Goal: Task Accomplishment & Management: Complete application form

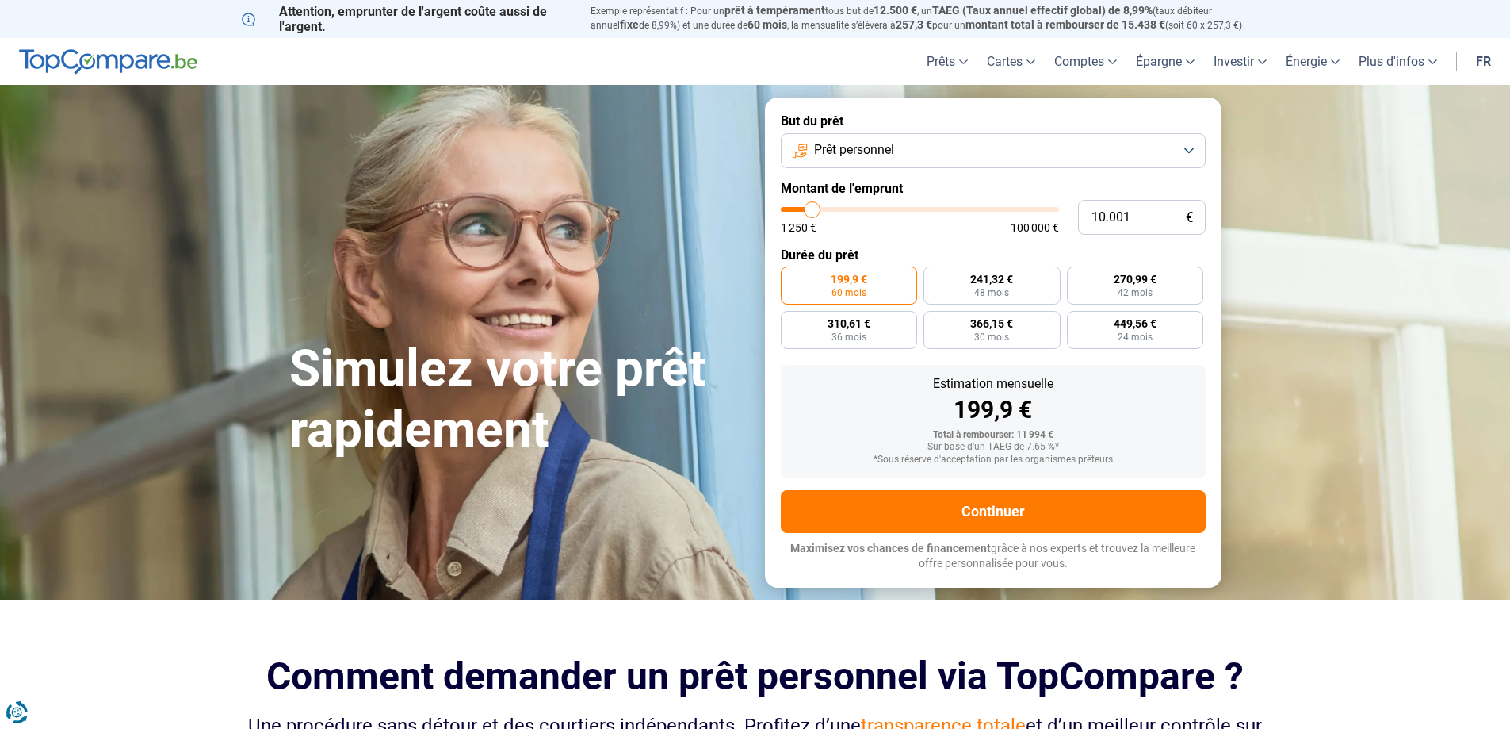
type input "8.750"
type input "8750"
type input "9.000"
type input "9000"
type input "10.000"
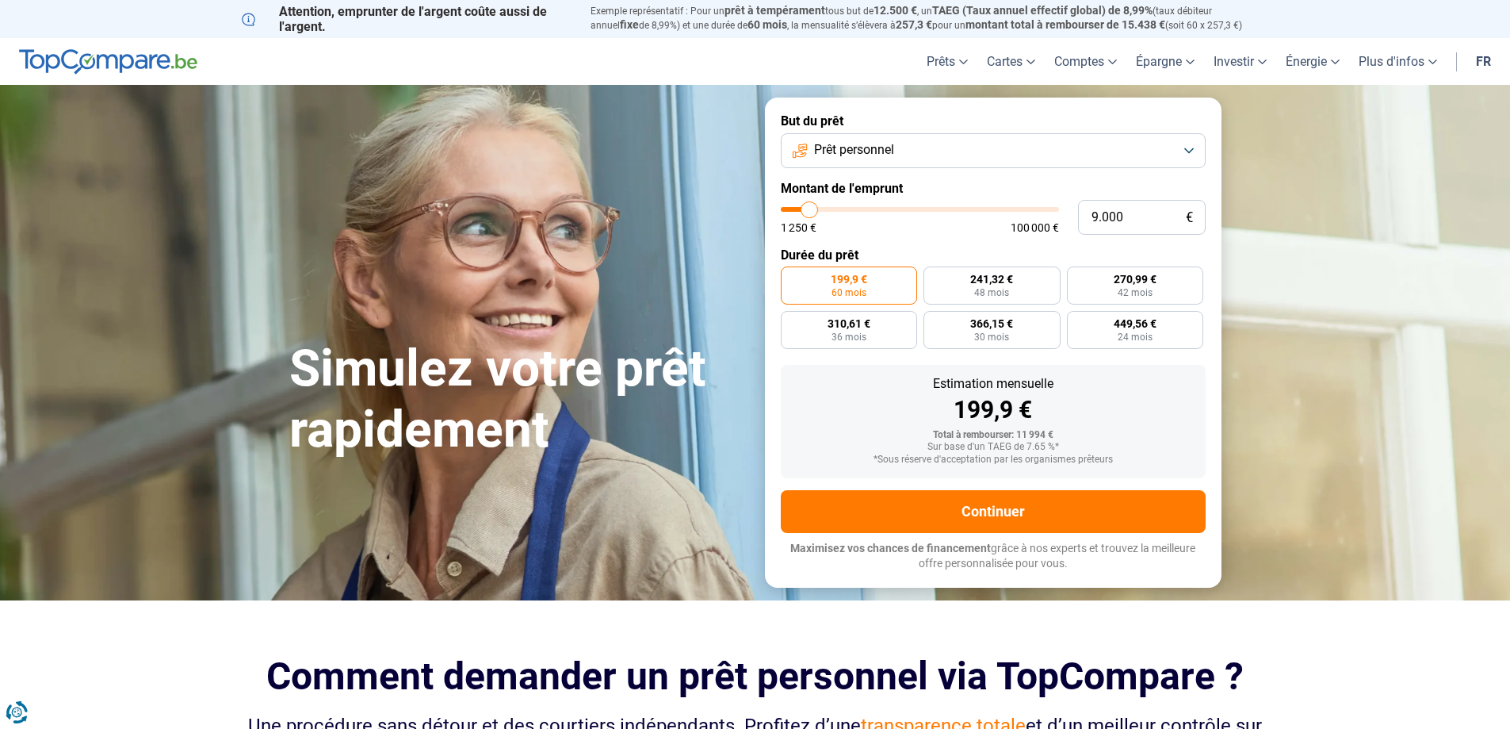
type input "10000"
type input "10.250"
type input "10250"
type input "10.500"
type input "10500"
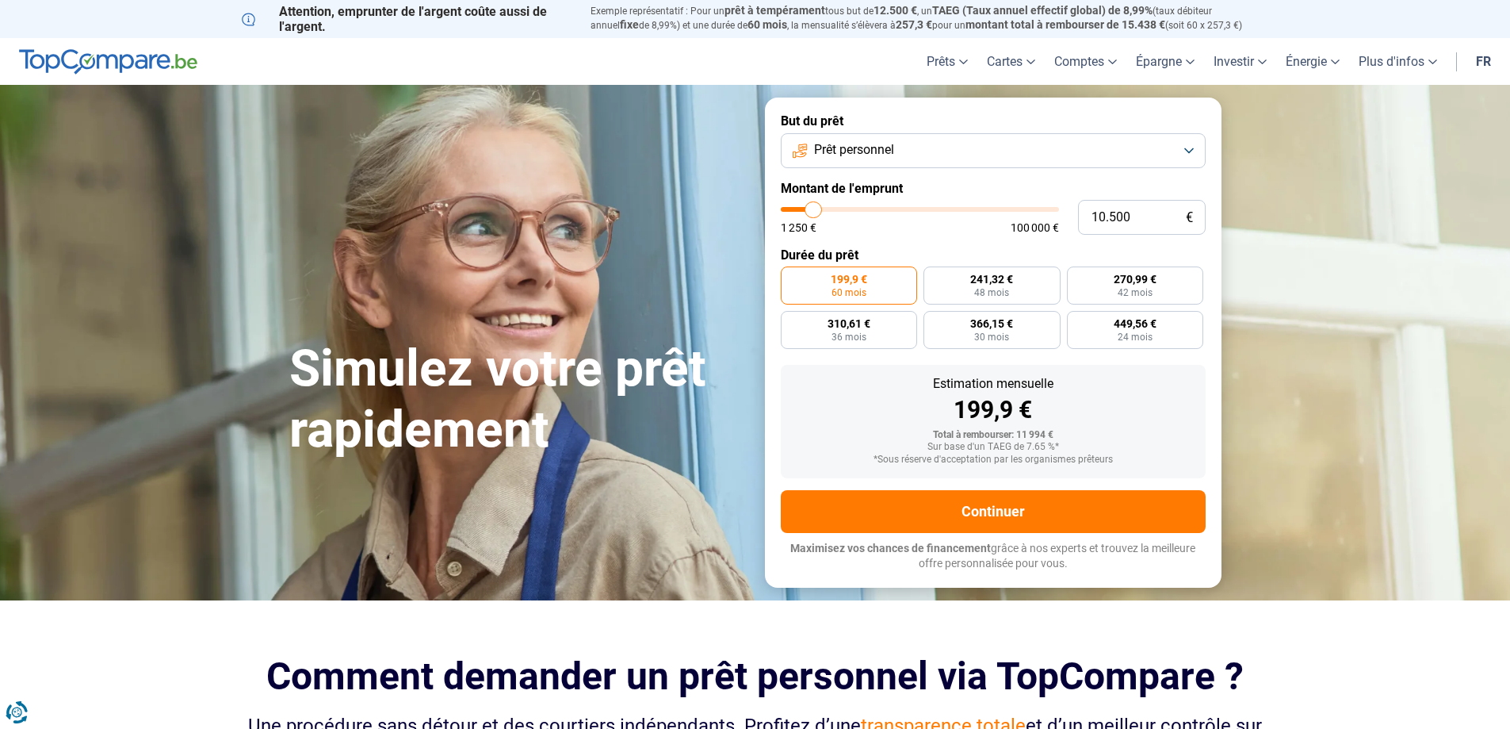
type input "11.000"
type input "11000"
type input "11.250"
type input "11250"
type input "11.500"
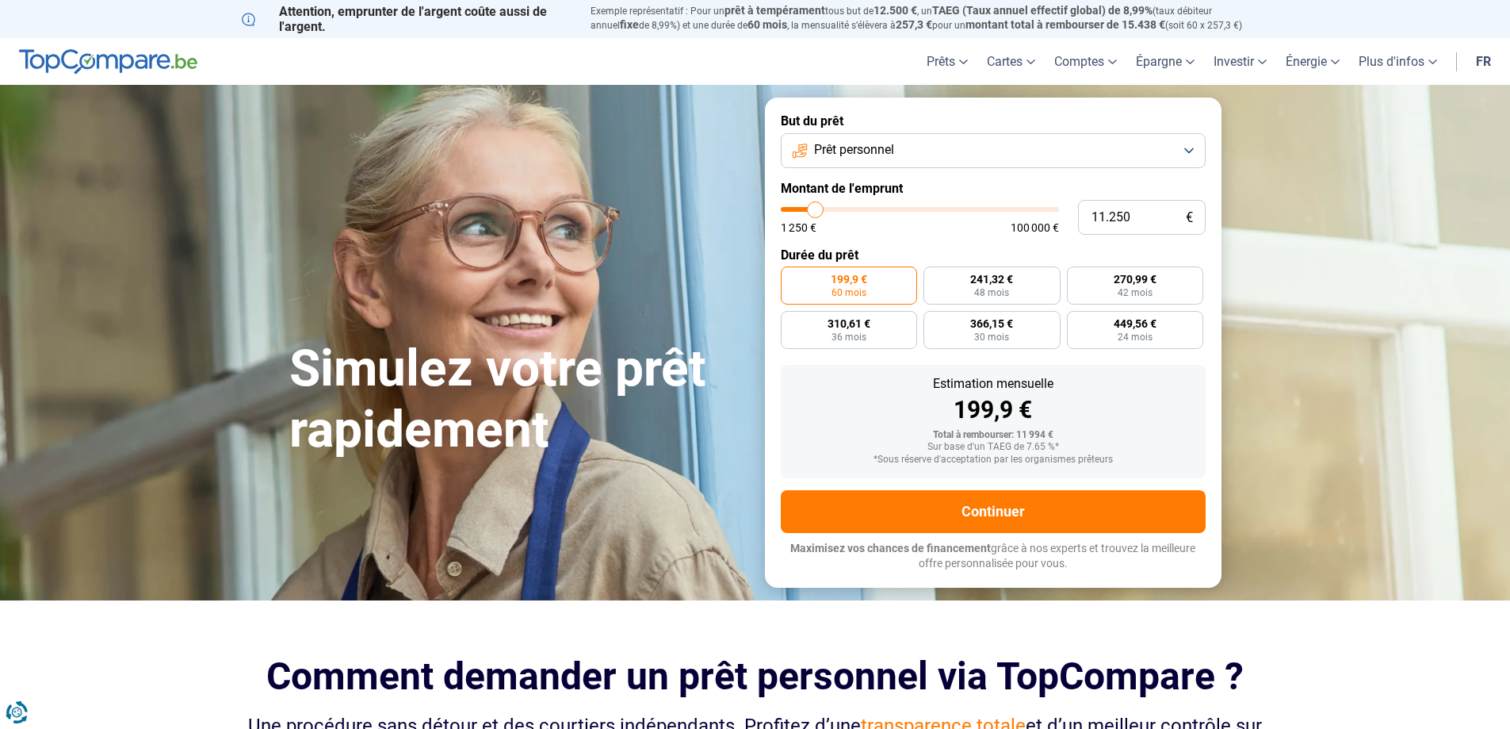
type input "11500"
type input "12.000"
type input "12000"
type input "12.500"
type input "12500"
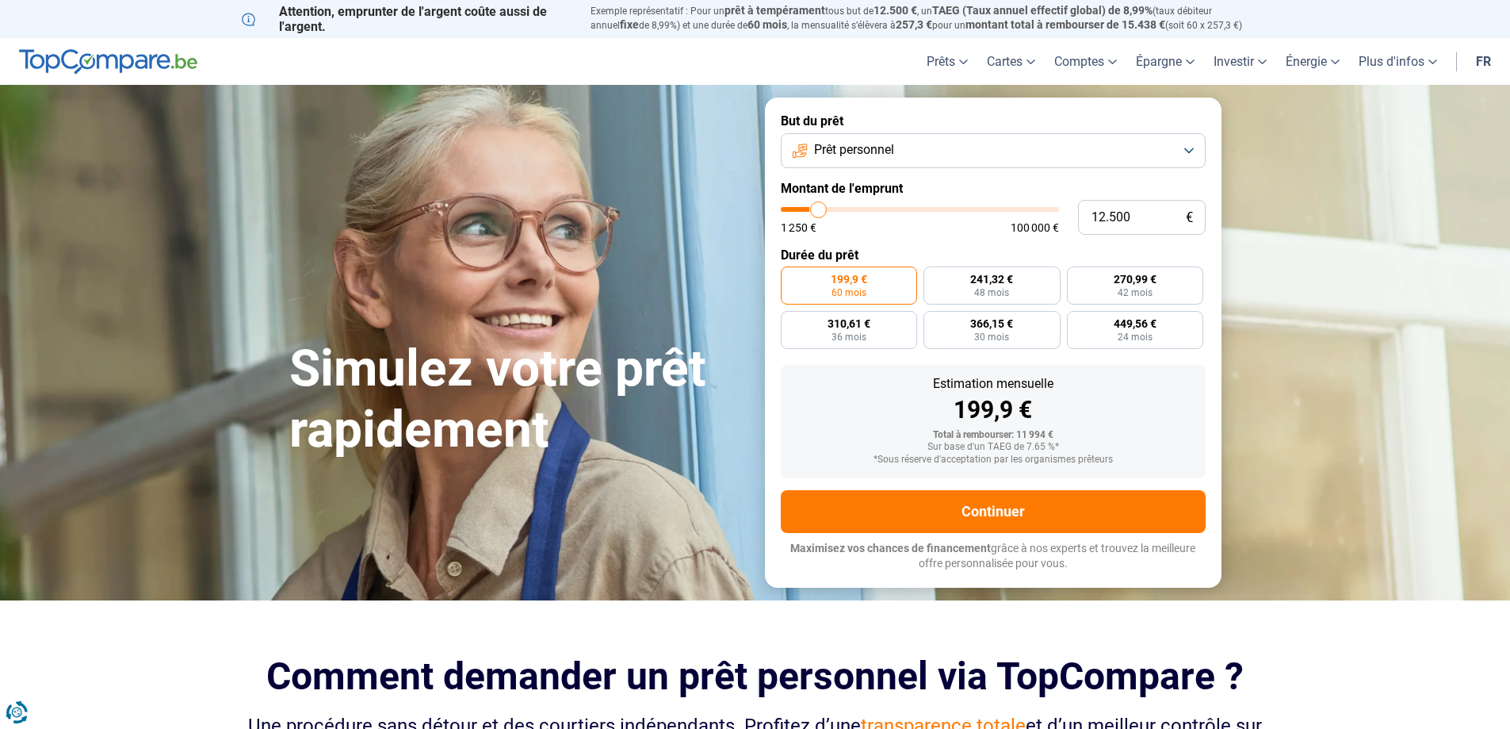
type input "12.750"
type input "12750"
type input "13.000"
type input "13000"
type input "13.250"
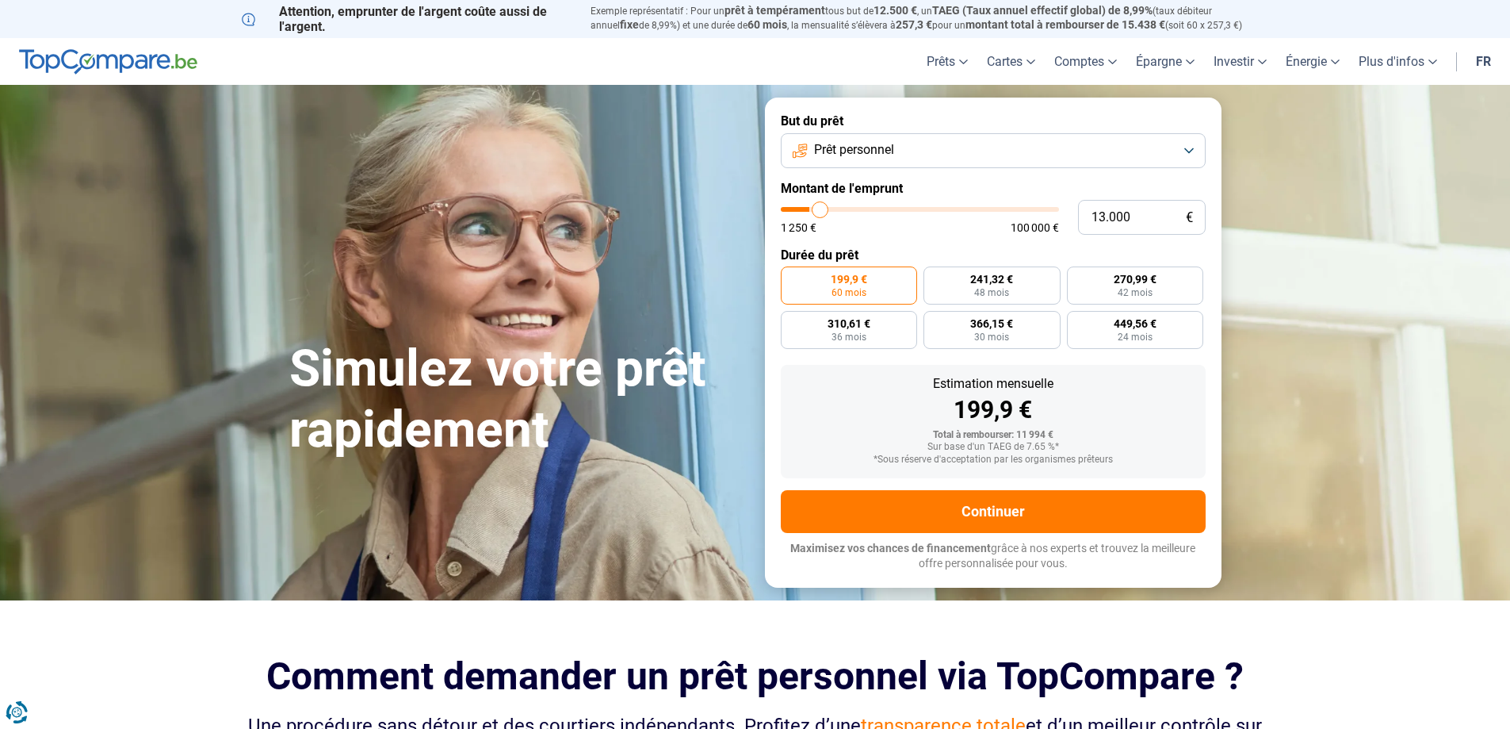
type input "13250"
type input "14.000"
type input "14000"
type input "14.500"
type input "14500"
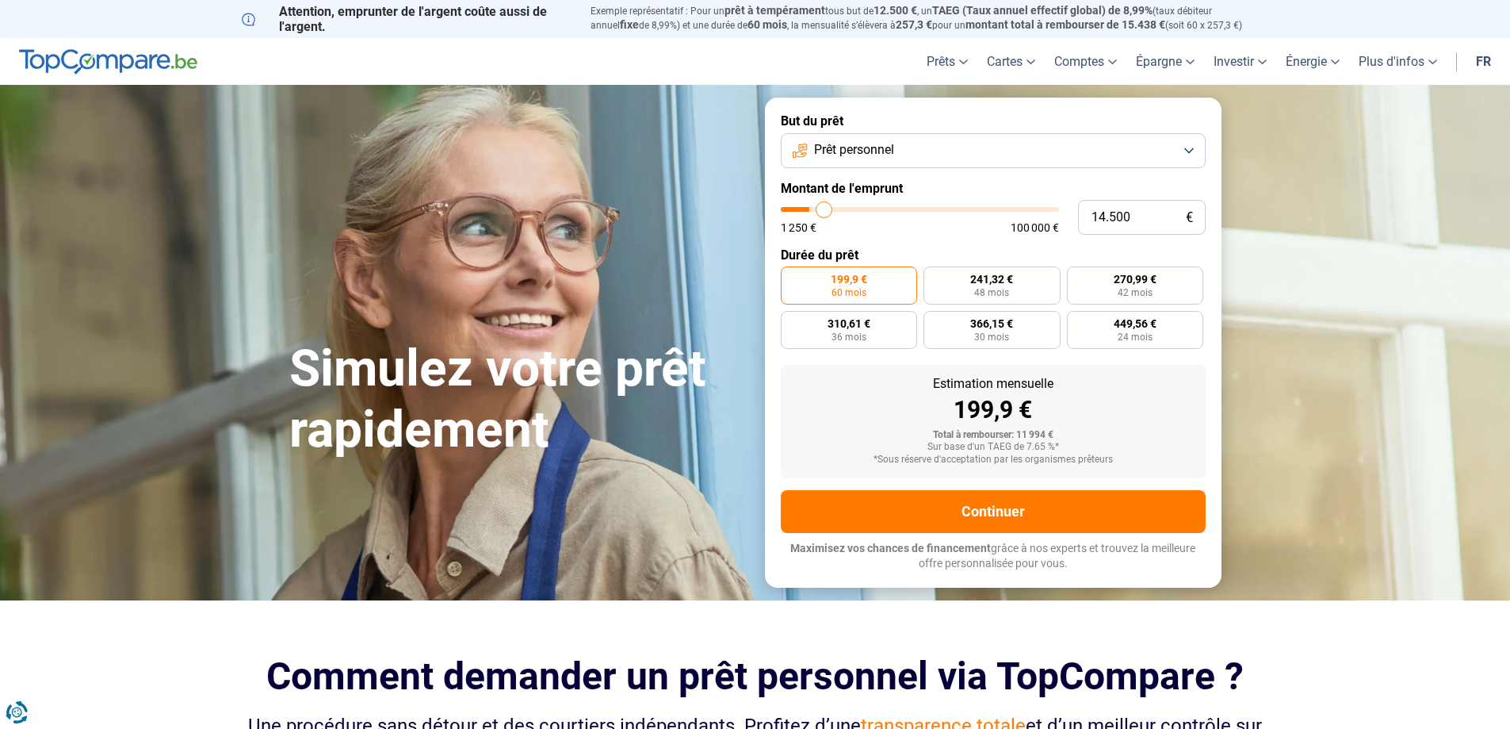
type input "15.000"
type input "15000"
type input "15.750"
type input "15750"
type input "16.500"
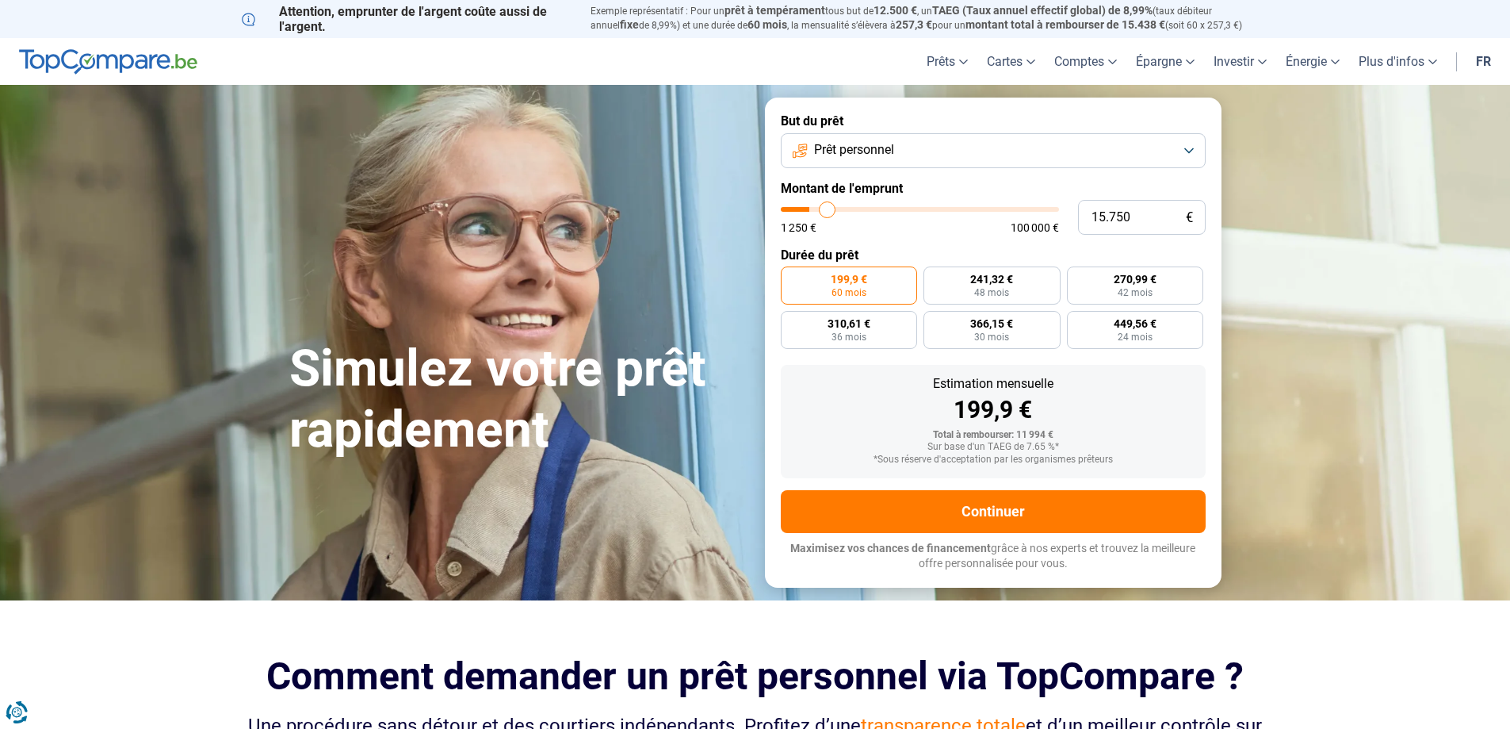
type input "16500"
type input "17.000"
type input "17000"
type input "17.250"
type input "17250"
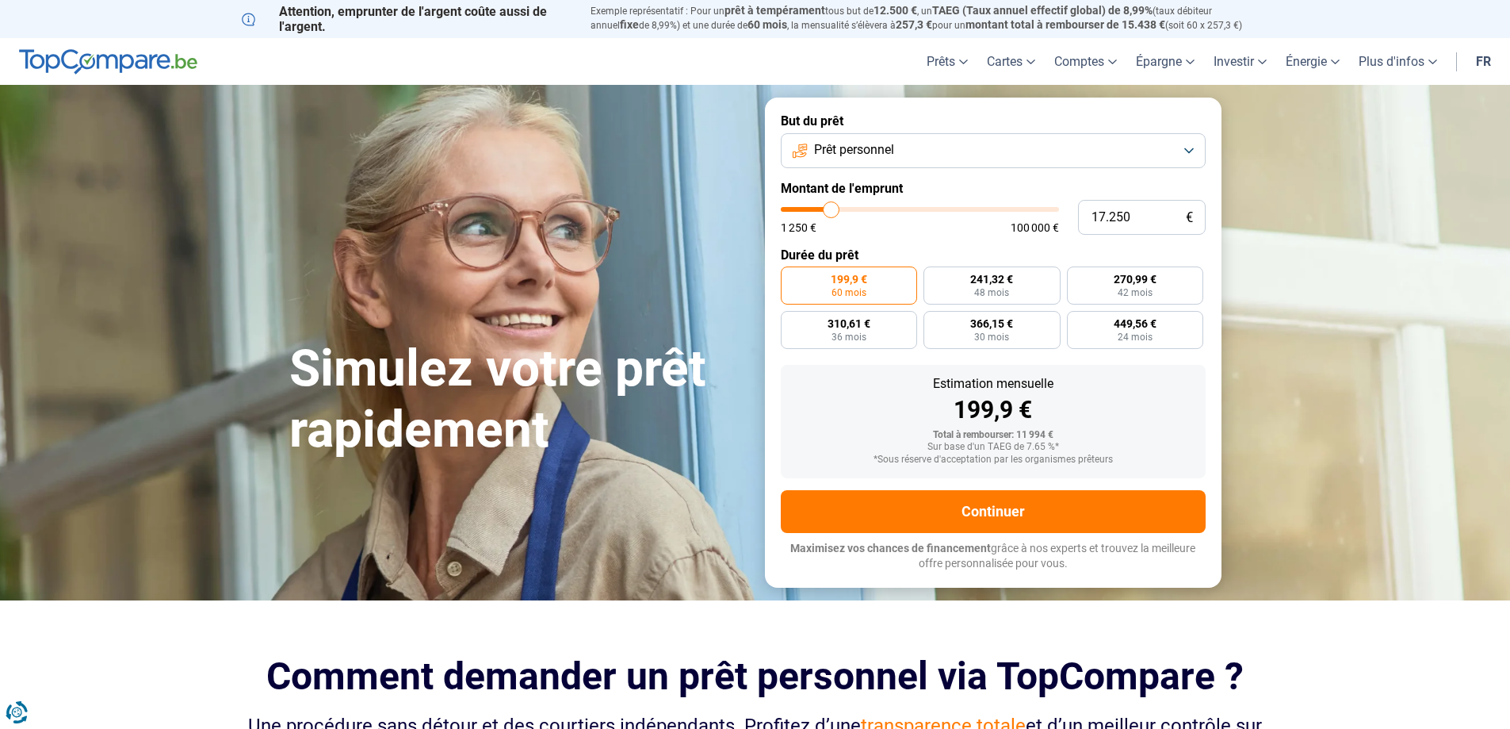
type input "17.500"
type input "17500"
type input "17.750"
type input "17750"
type input "18.000"
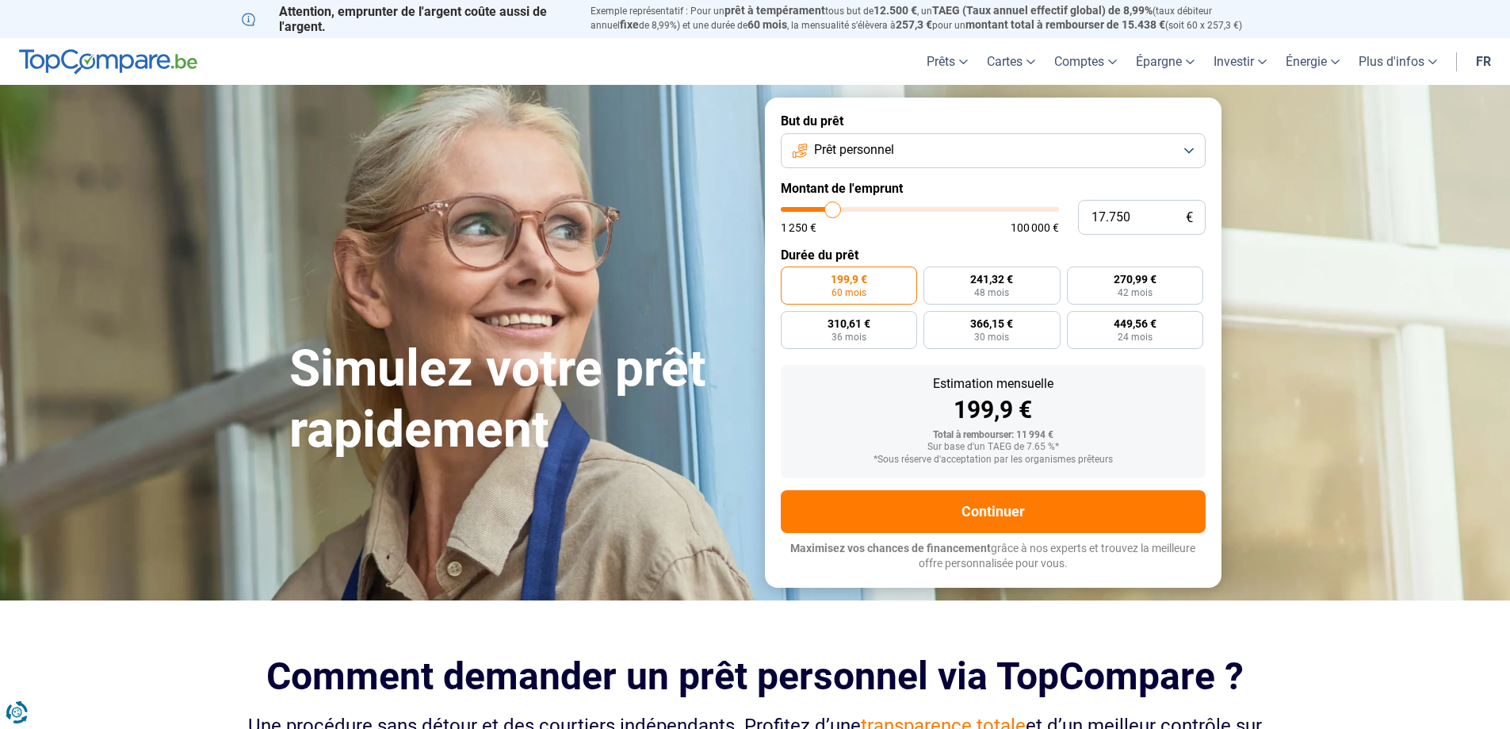
type input "18000"
type input "18.500"
type input "18500"
type input "18.750"
type input "18750"
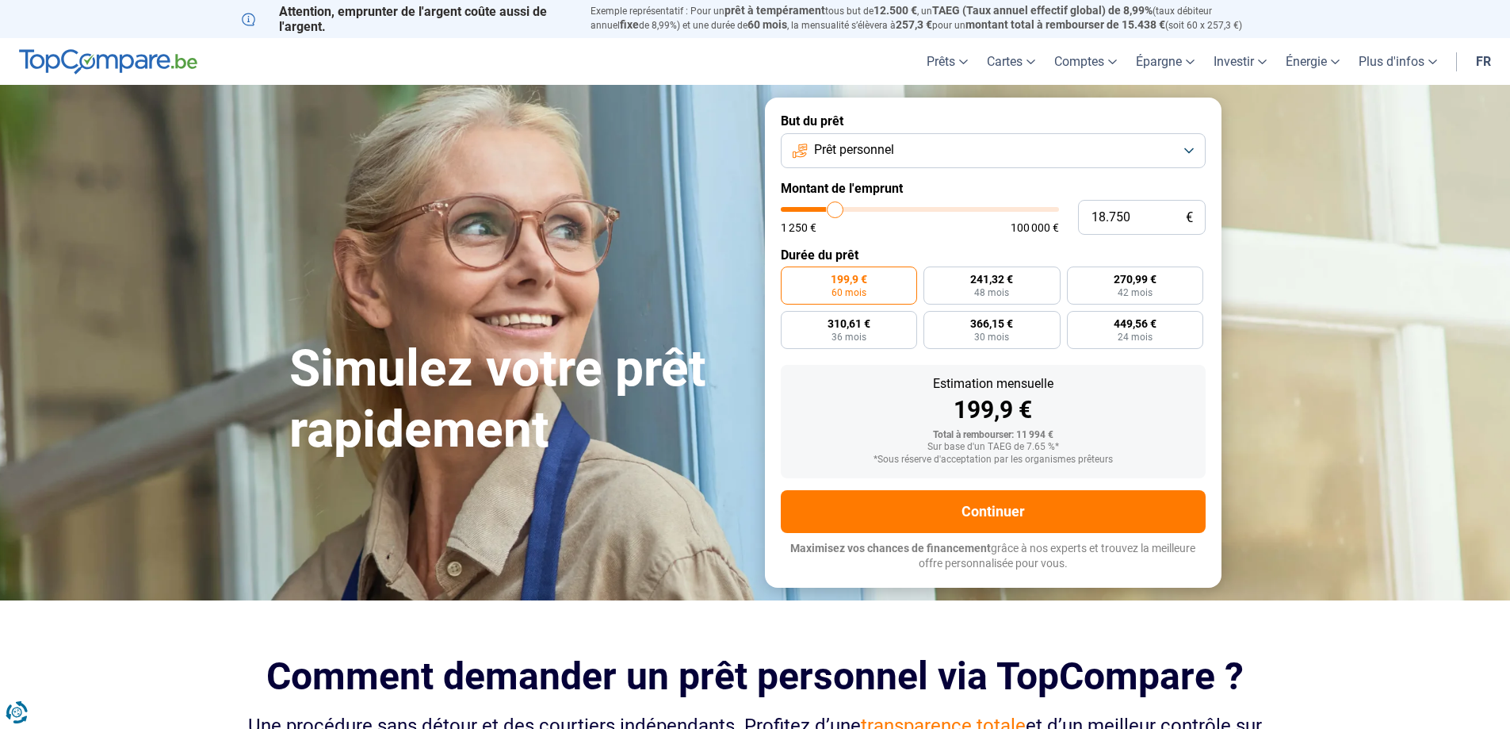
type input "19.250"
type input "19250"
type input "19.750"
type input "19750"
type input "20.000"
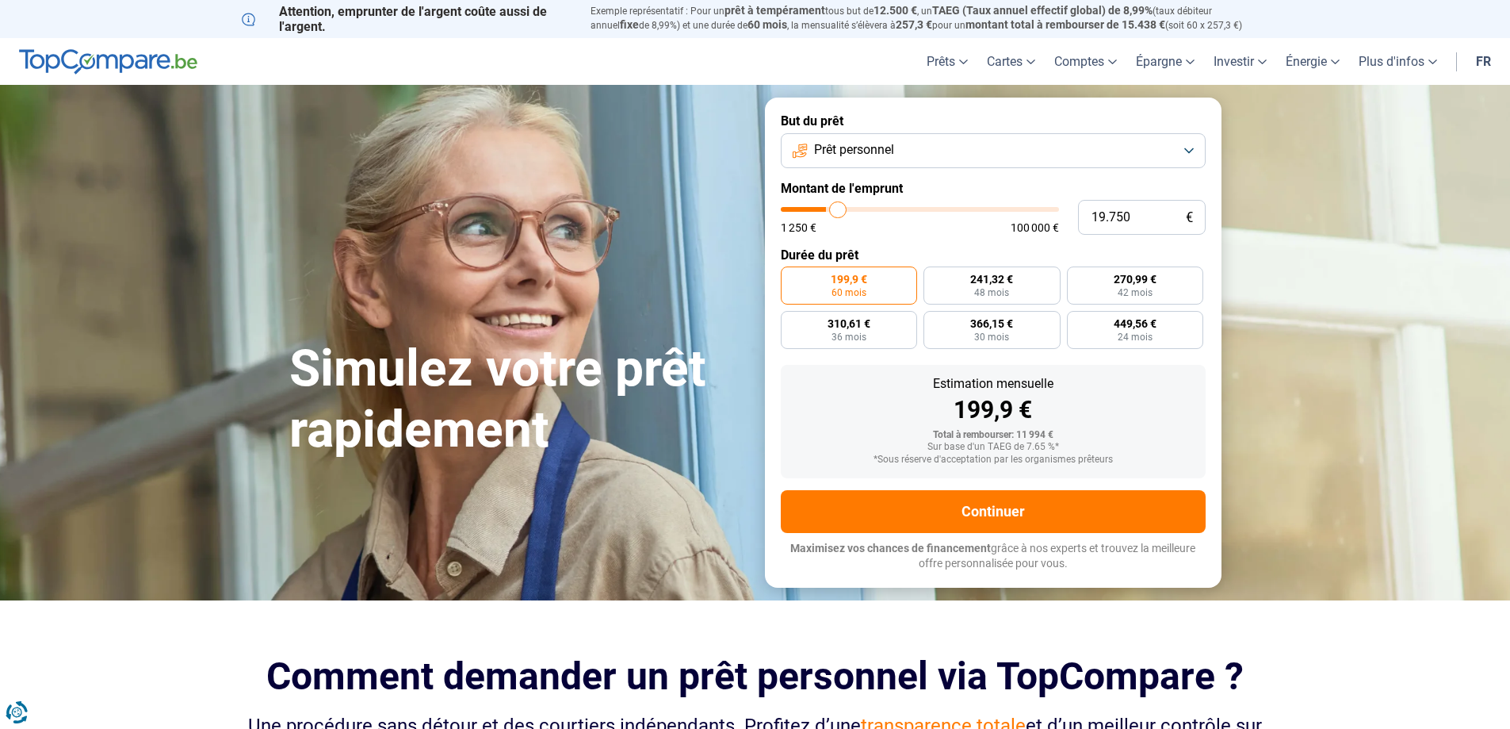
type input "20000"
type input "20.250"
type input "20250"
type input "20.500"
type input "20500"
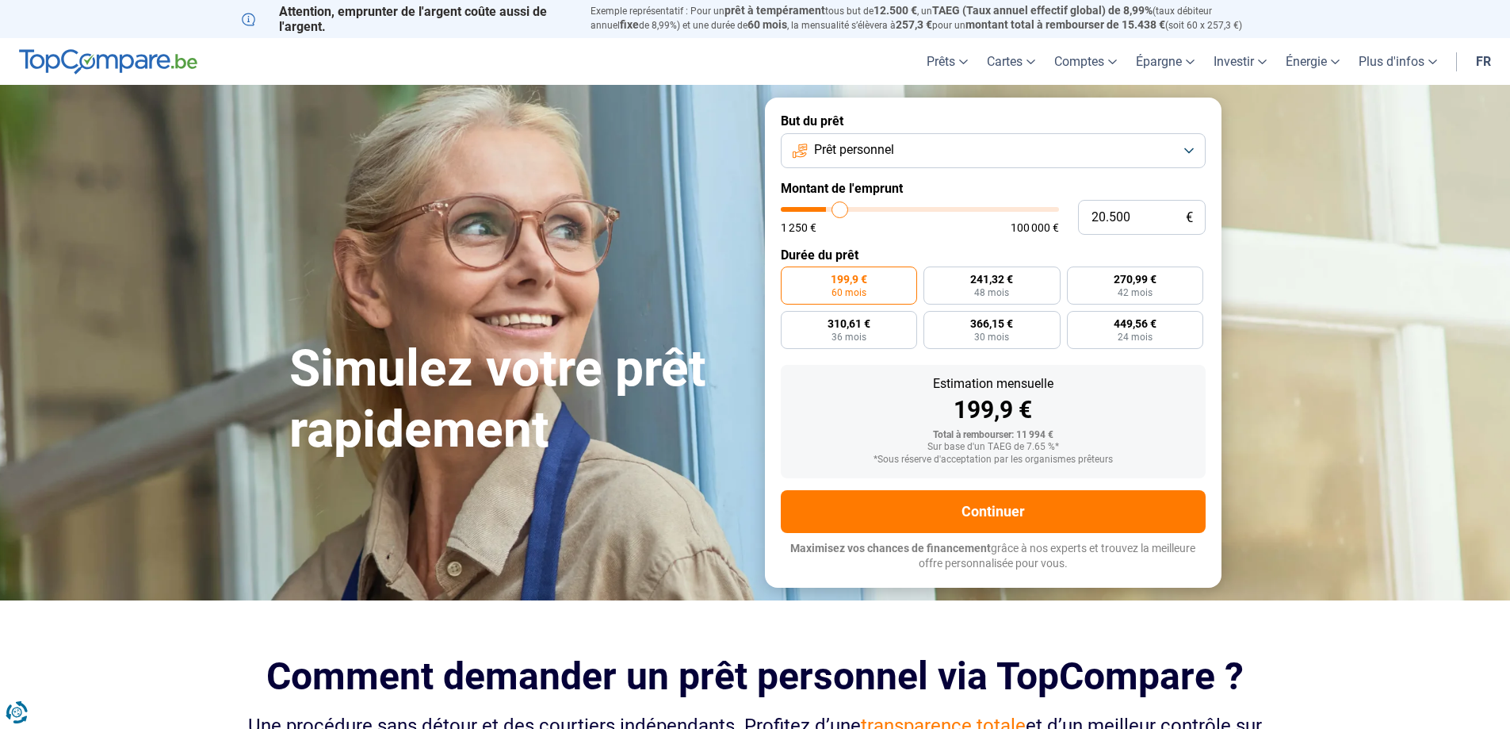
type input "20.750"
type input "20750"
type input "21.250"
type input "21250"
type input "21.500"
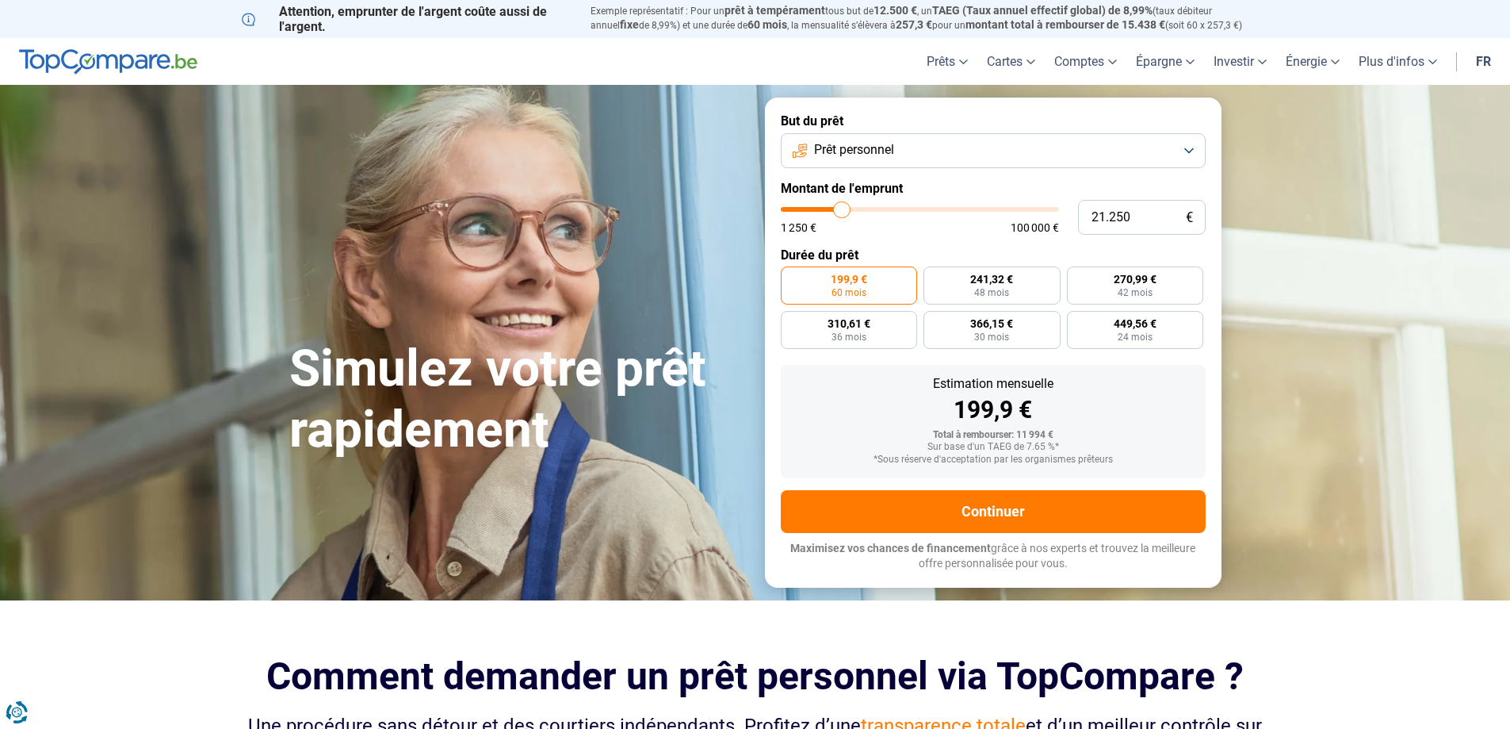
type input "21500"
type input "21.750"
type input "21750"
type input "22.000"
type input "22000"
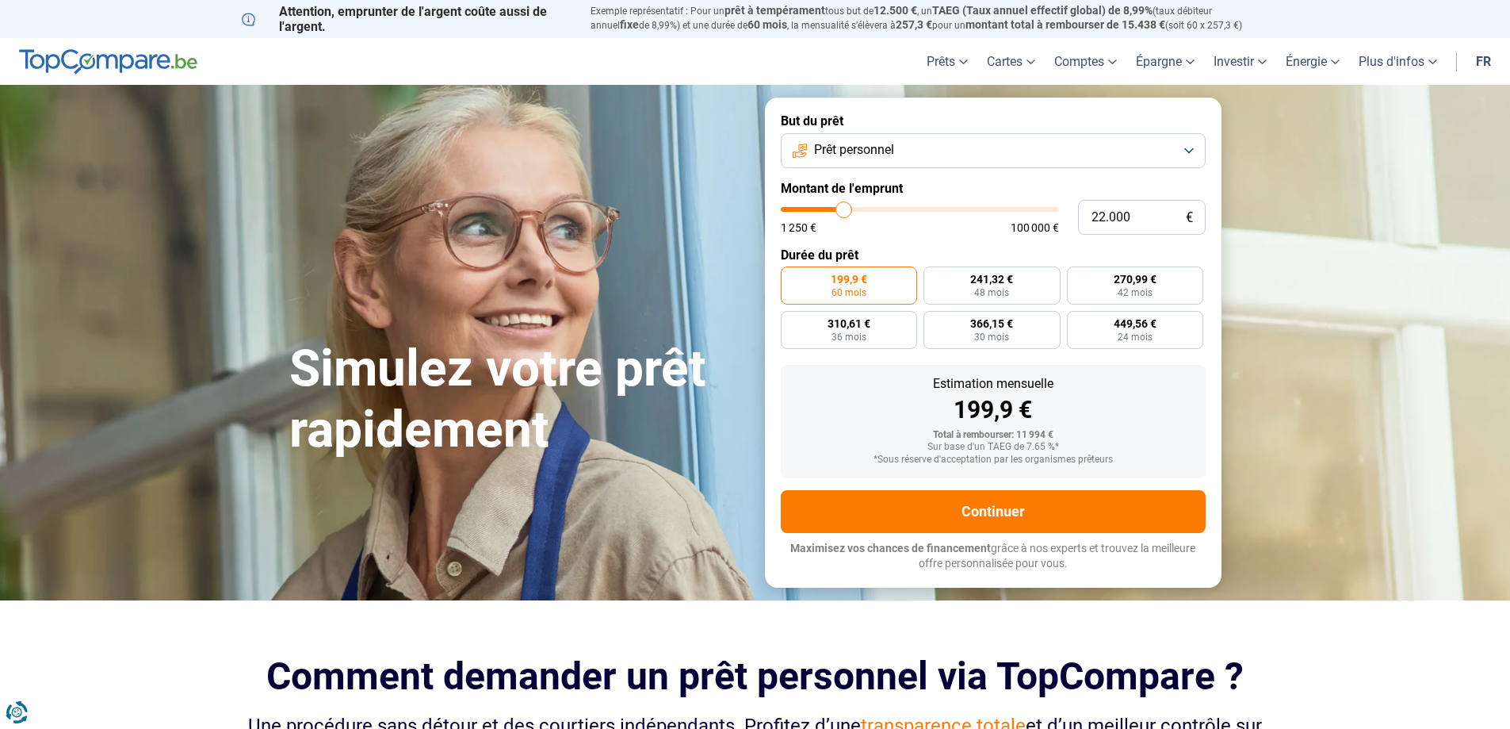
type input "22.250"
type input "22250"
type input "22.000"
type input "22000"
type input "21.750"
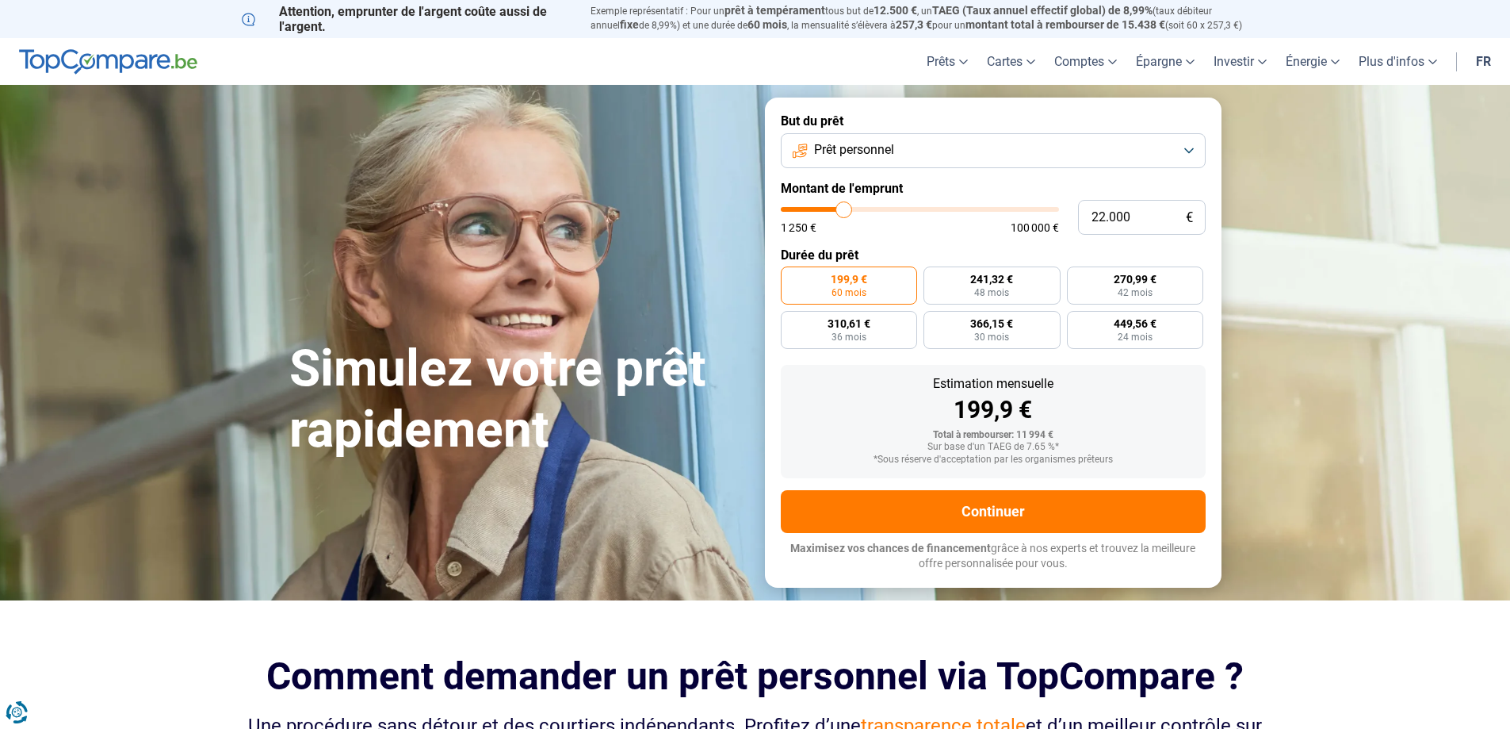
type input "21750"
type input "21.500"
type input "21500"
type input "21.250"
type input "21250"
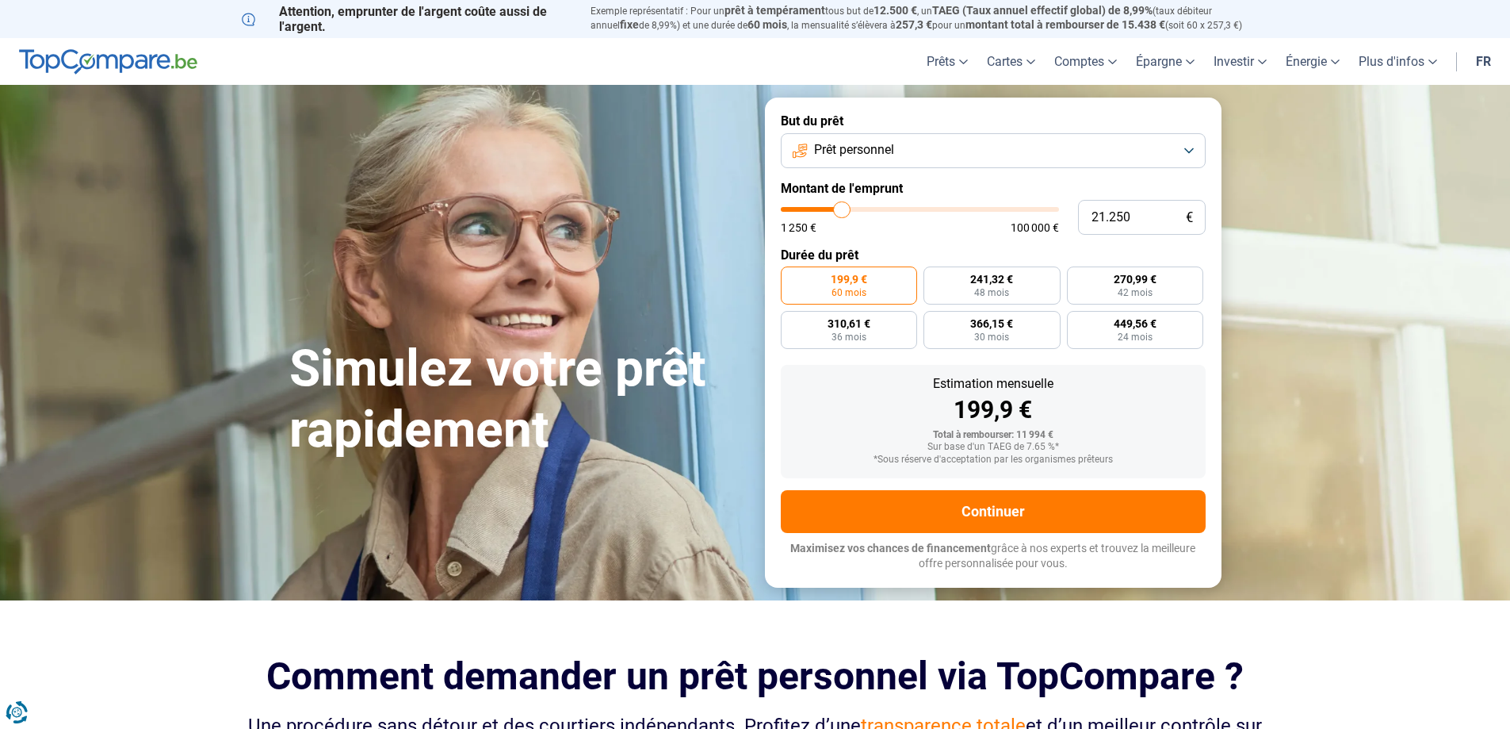
type input "20.750"
type input "20750"
type input "20.500"
type input "20500"
type input "20.250"
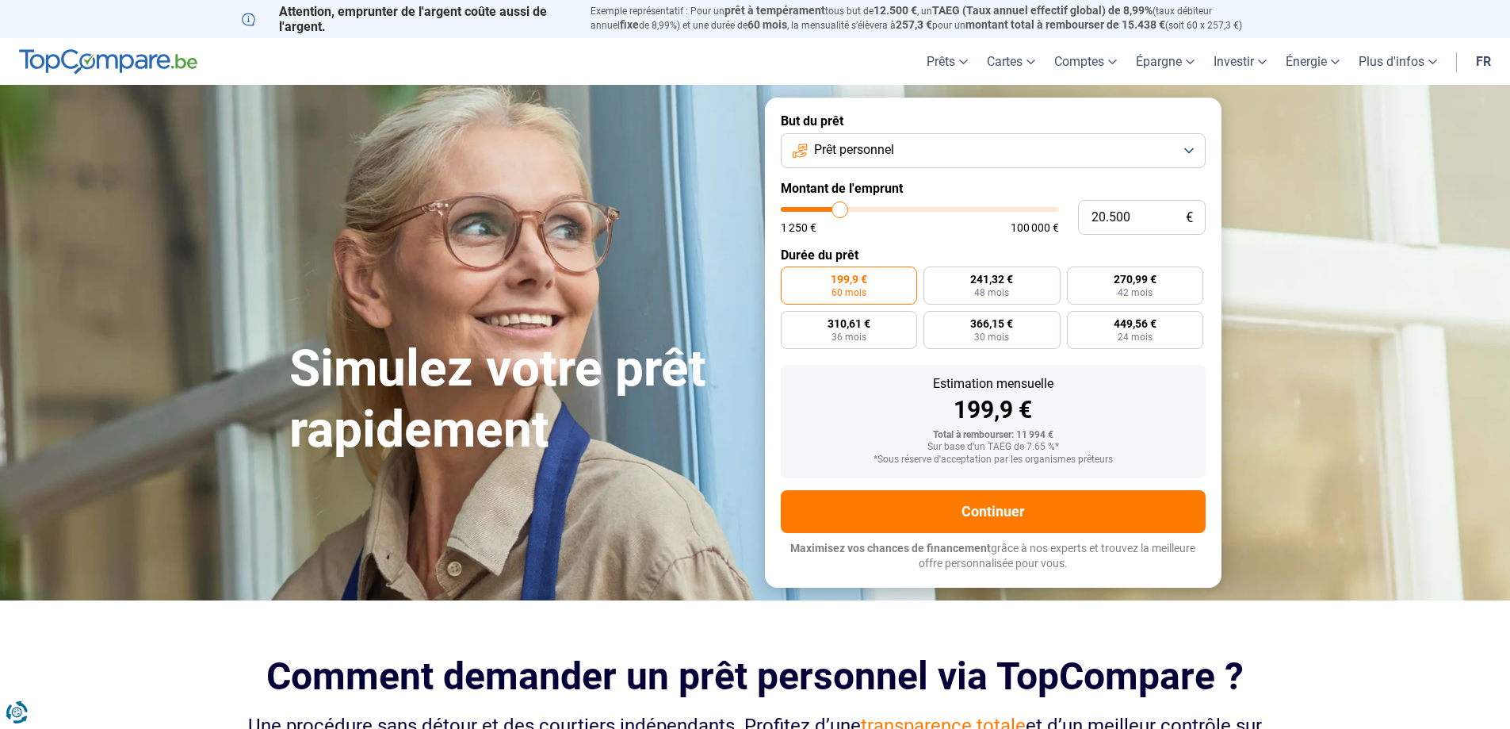
type input "20250"
type input "20.000"
type input "20000"
type input "19.750"
type input "19750"
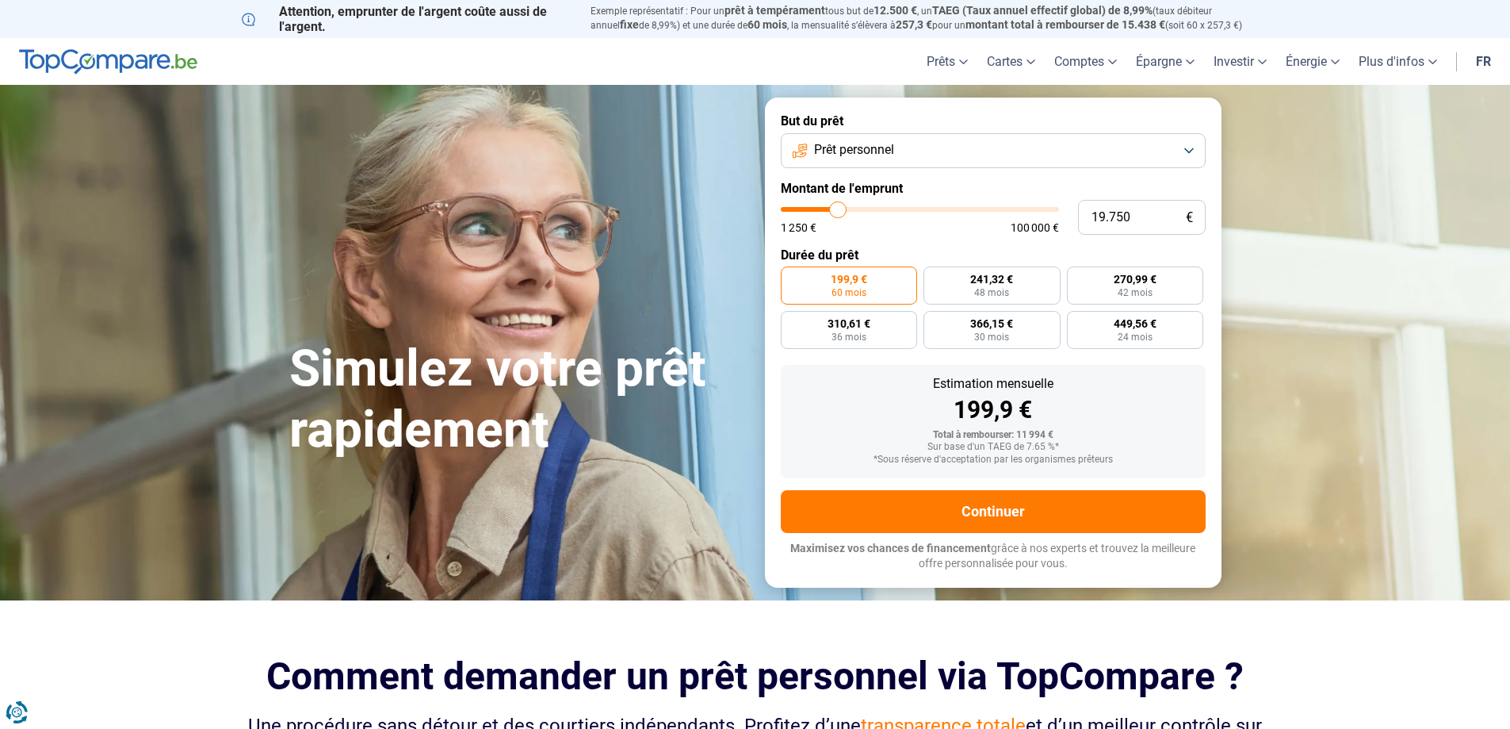
type input "19.000"
type input "19000"
type input "18.750"
type input "18750"
type input "18.500"
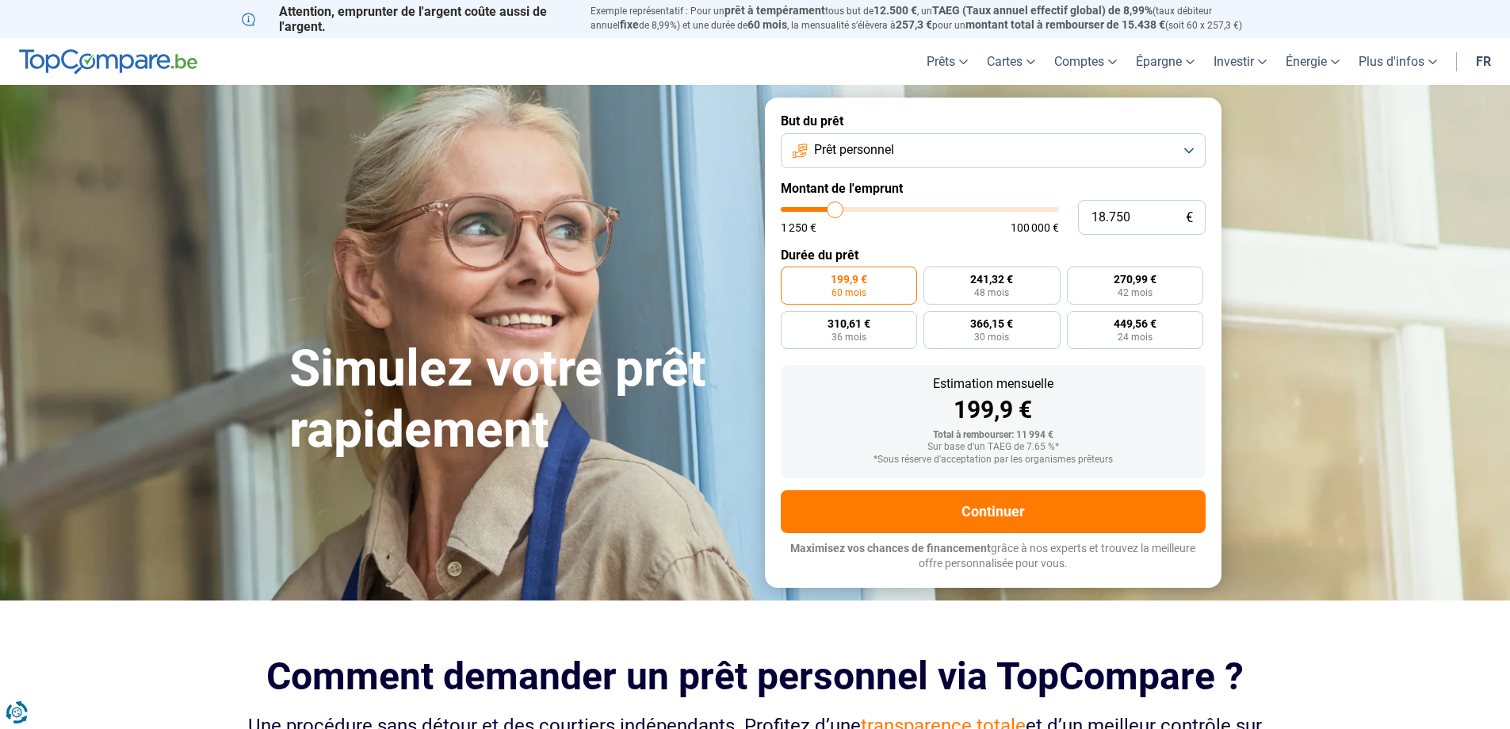
type input "18500"
type input "18.000"
type input "18000"
type input "17.750"
type input "17750"
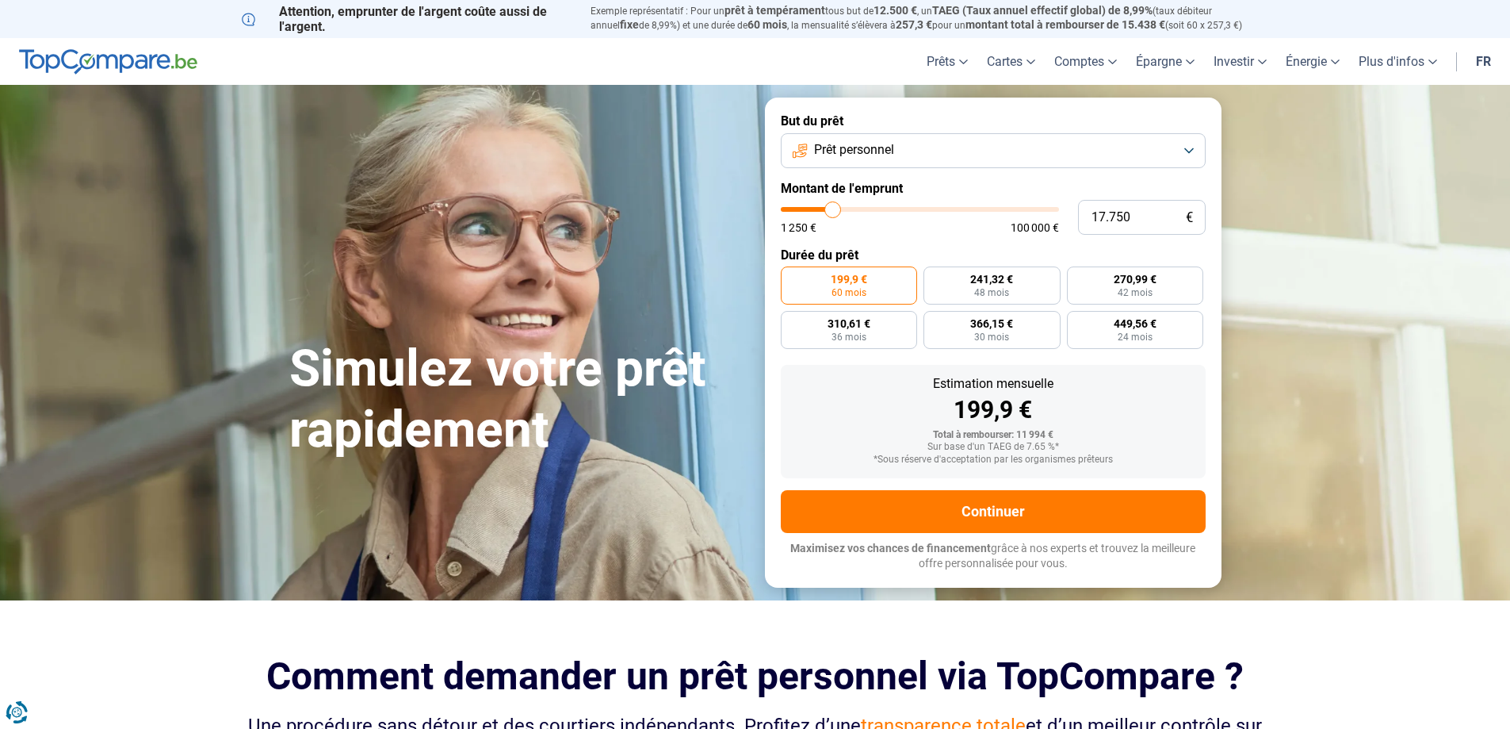
type input "17.500"
type input "17500"
type input "17.000"
type input "17000"
type input "16.500"
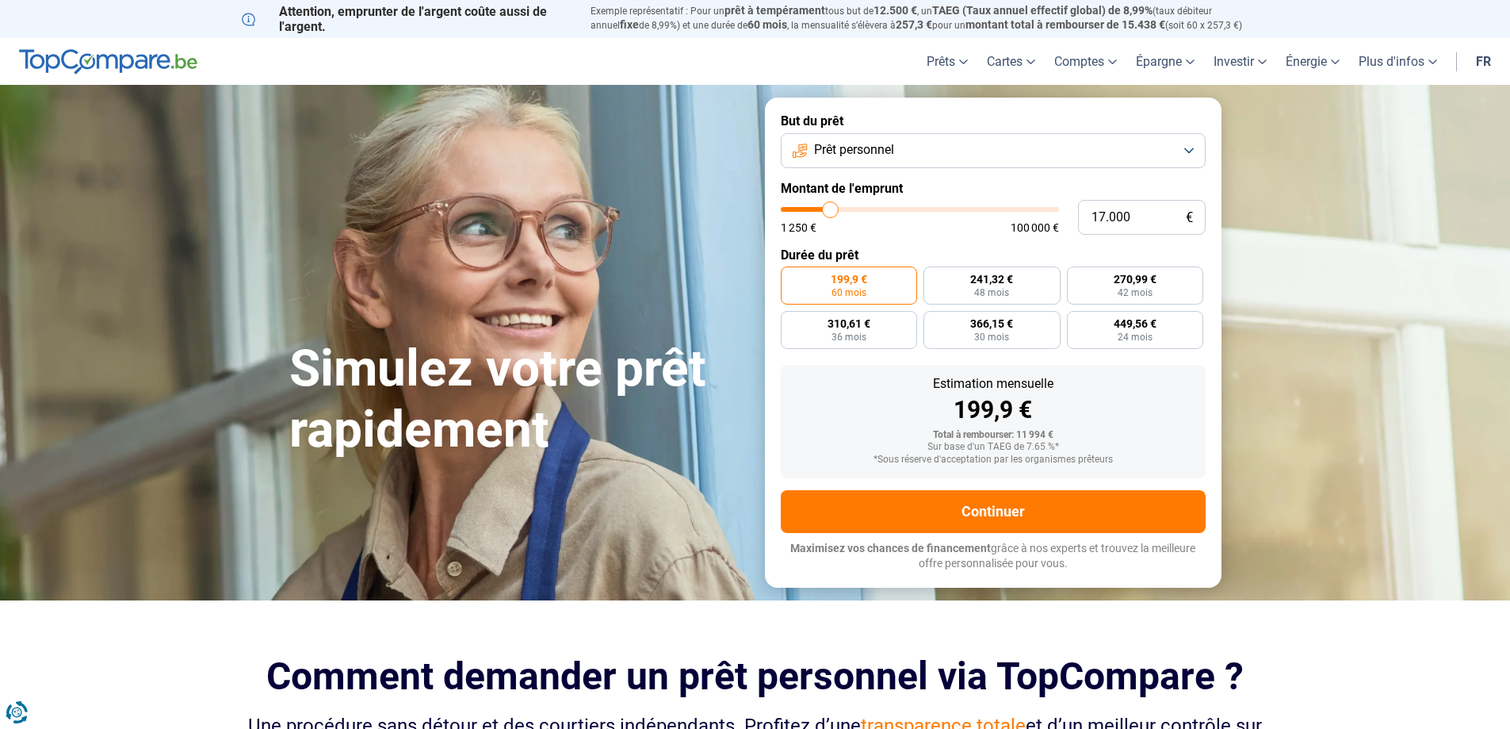
type input "16500"
type input "16.250"
type input "16250"
type input "16.000"
type input "16000"
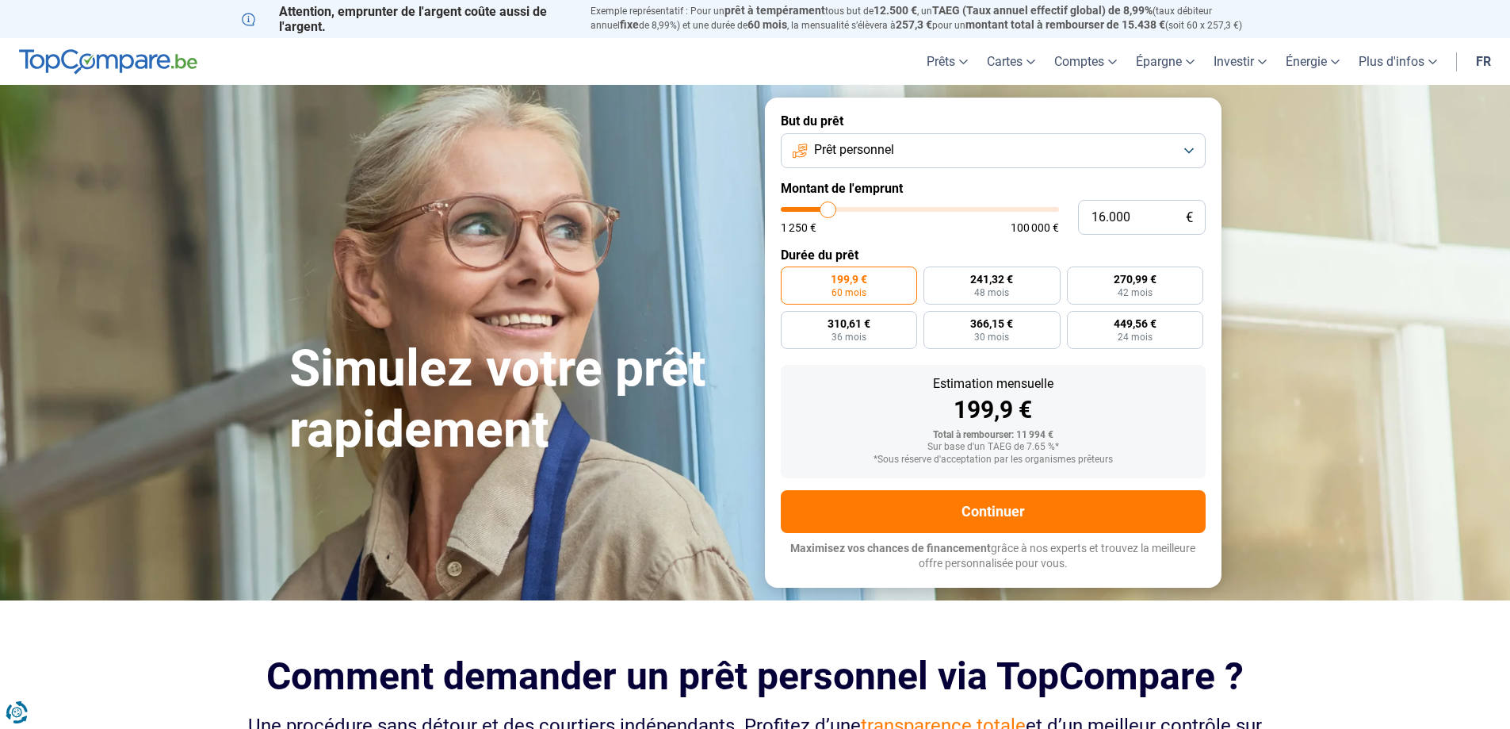
type input "15.750"
type input "15750"
type input "15.500"
type input "15500"
type input "14.750"
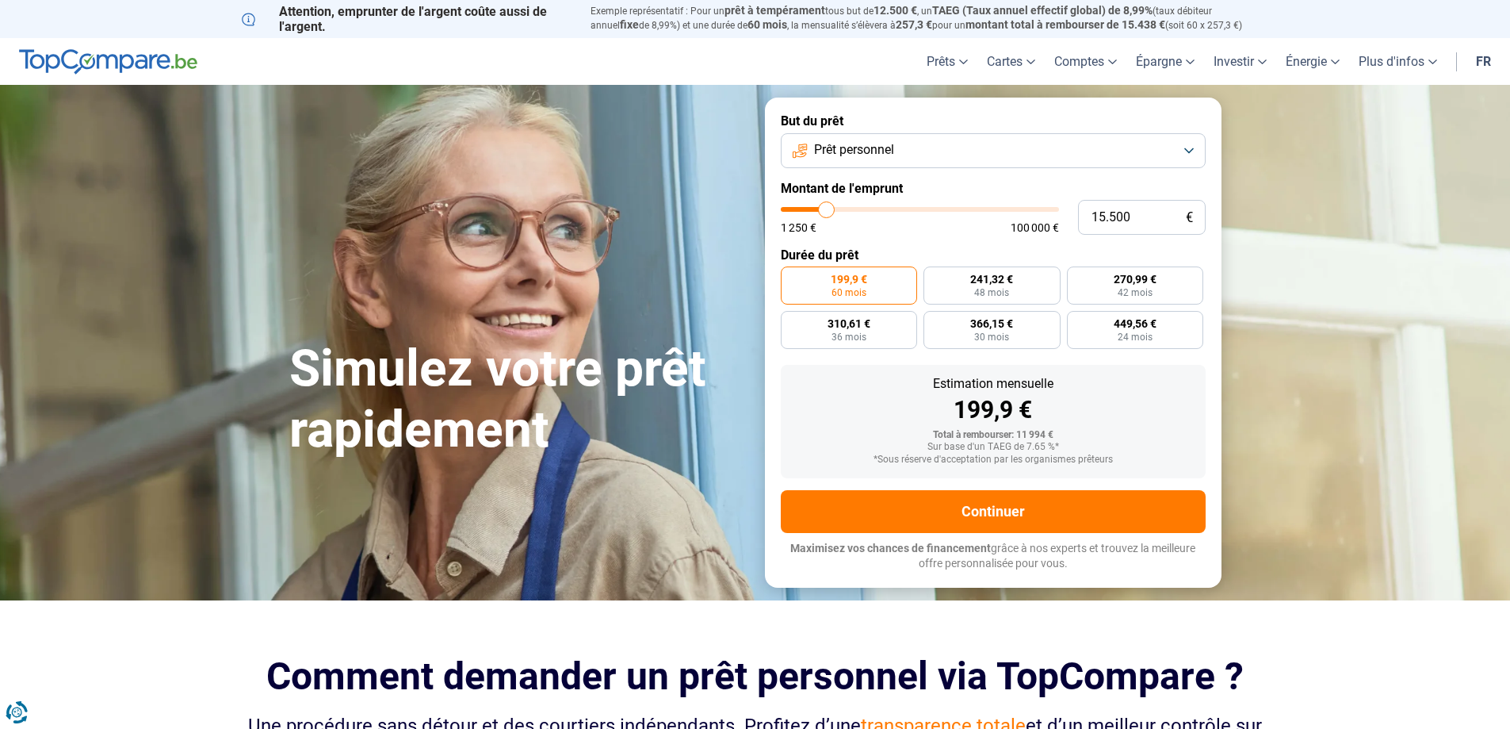
type input "14750"
type input "14.500"
type input "14500"
type input "14.250"
type input "14250"
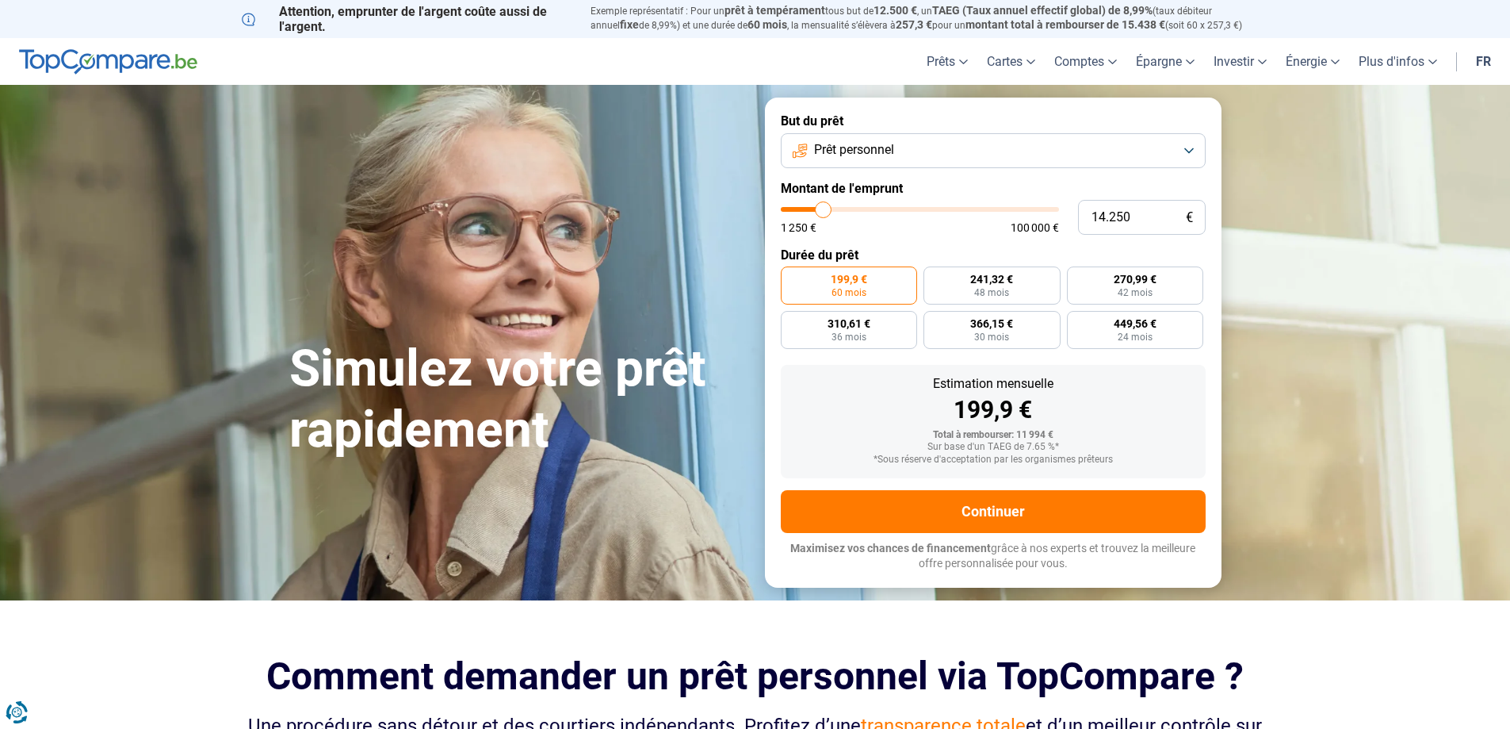
type input "14.000"
type input "14000"
type input "13.500"
type input "13500"
type input "14.000"
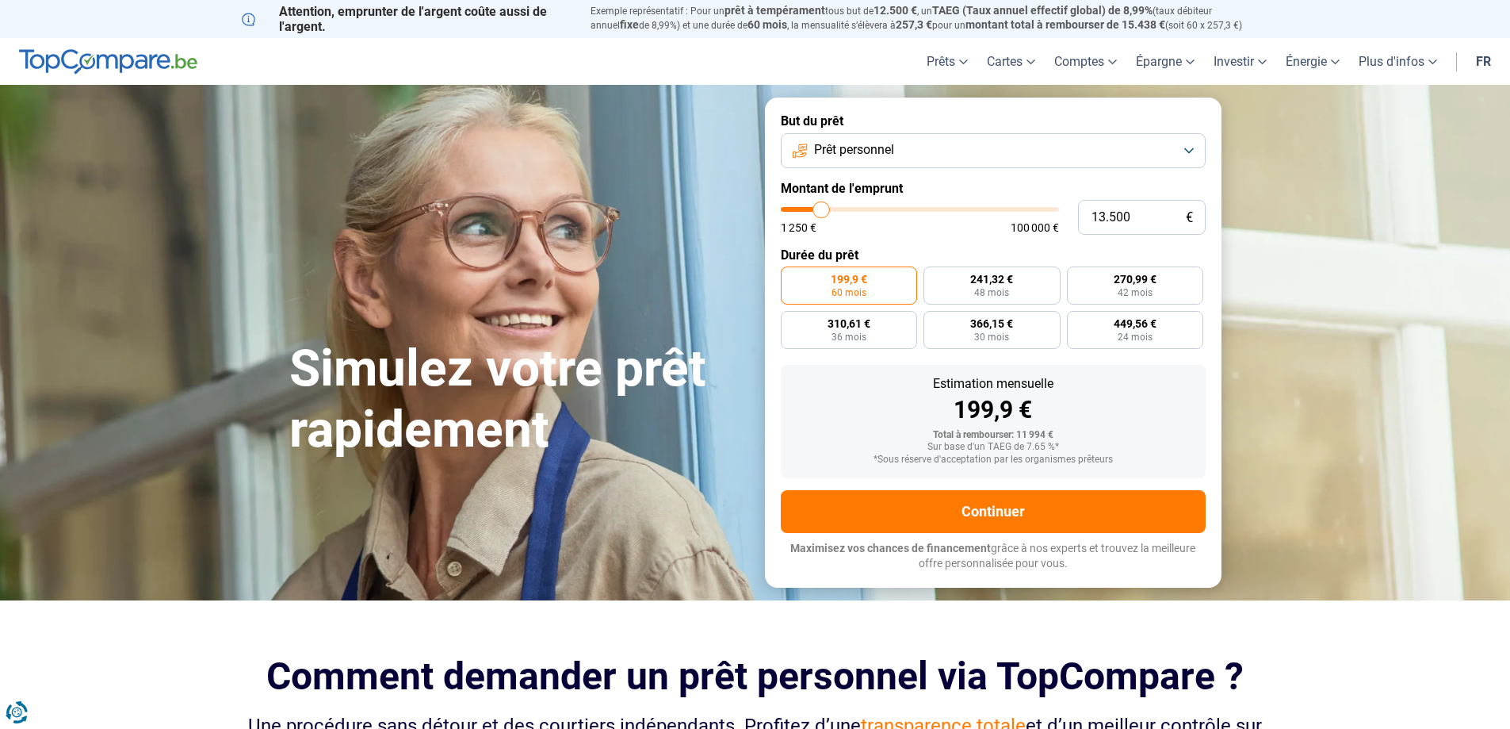
type input "14000"
type input "13.500"
drag, startPoint x: 809, startPoint y: 206, endPoint x: 822, endPoint y: 215, distance: 15.4
type input "13500"
click at [822, 212] on input "range" at bounding box center [920, 209] width 278 height 5
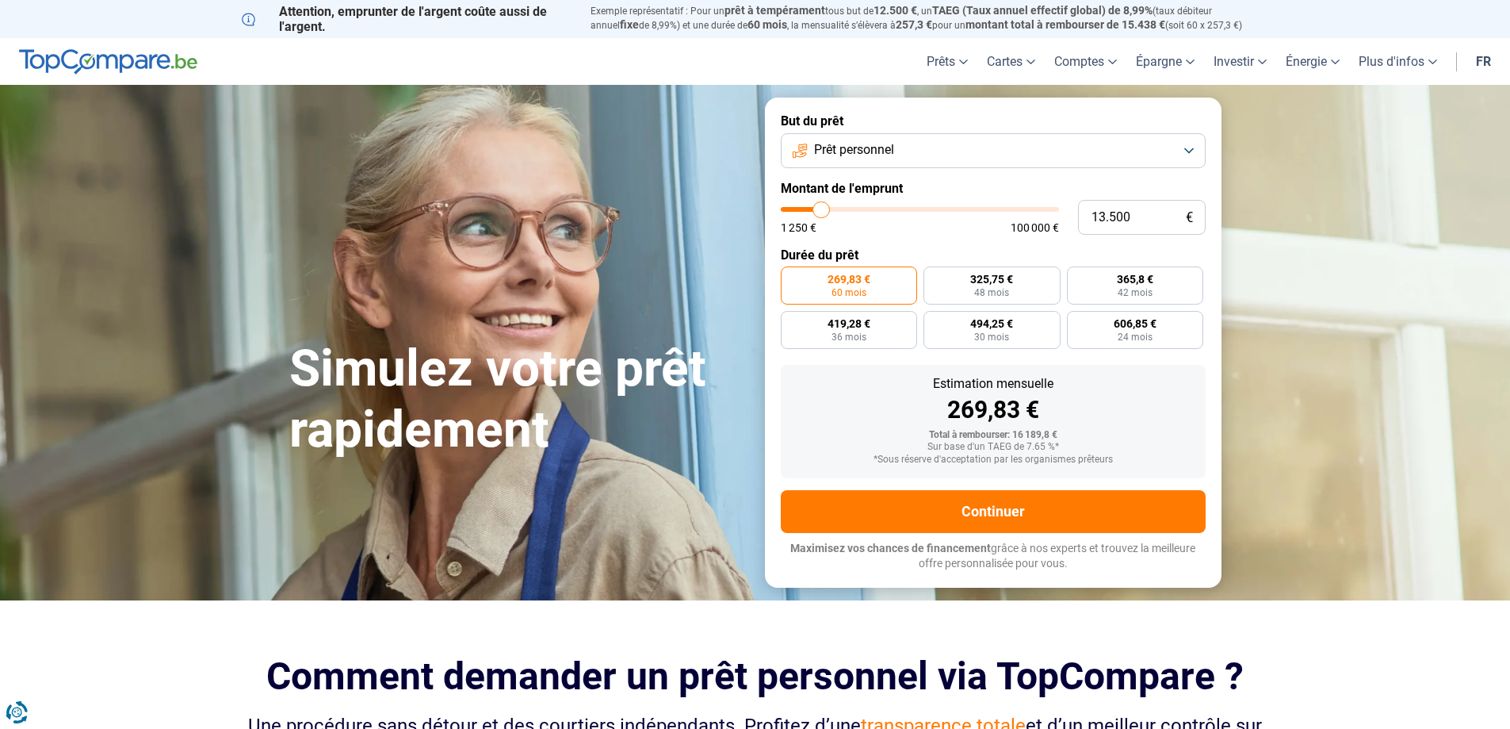
type input "12.000"
type input "12000"
type input "12.500"
type input "12500"
type input "15.750"
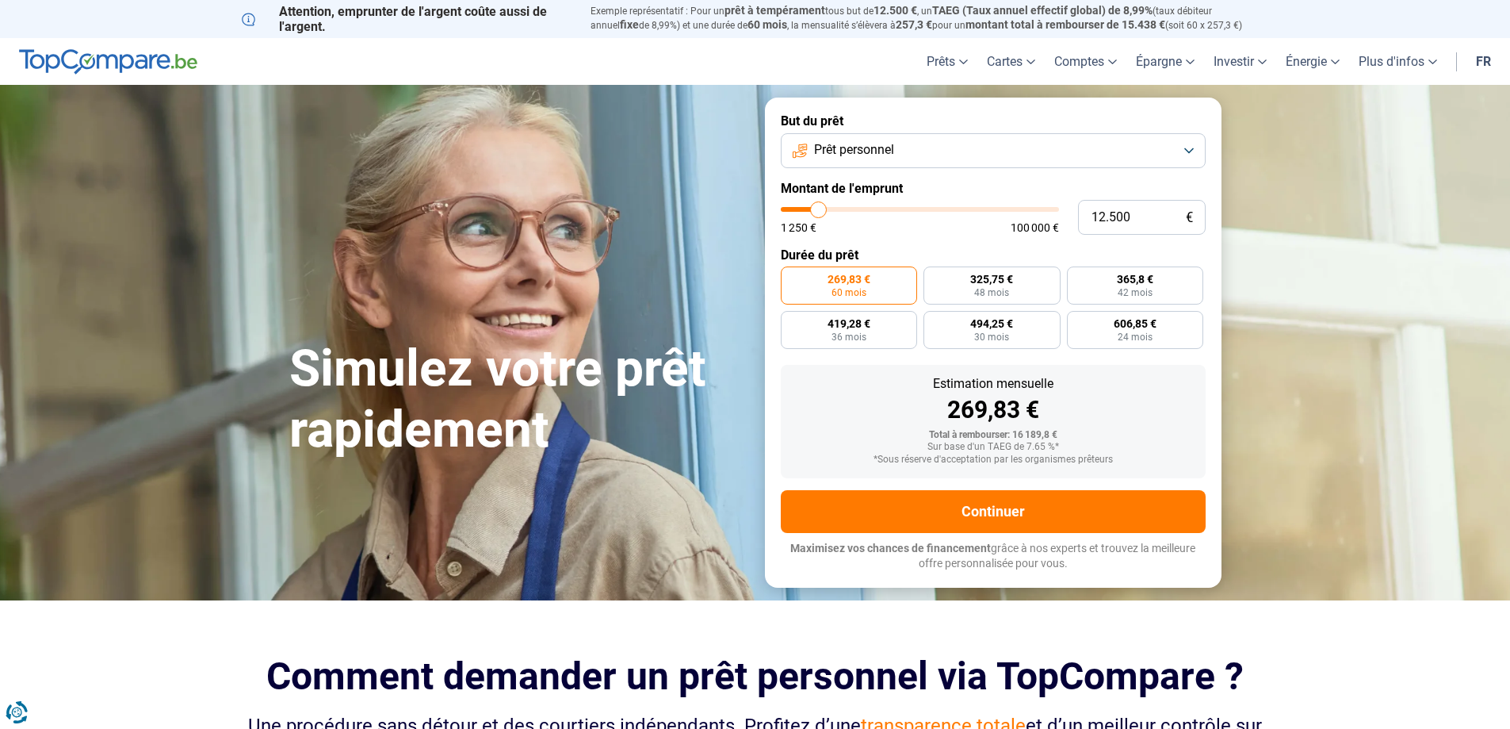
type input "15750"
type input "21.750"
type input "21750"
type input "27.250"
type input "27250"
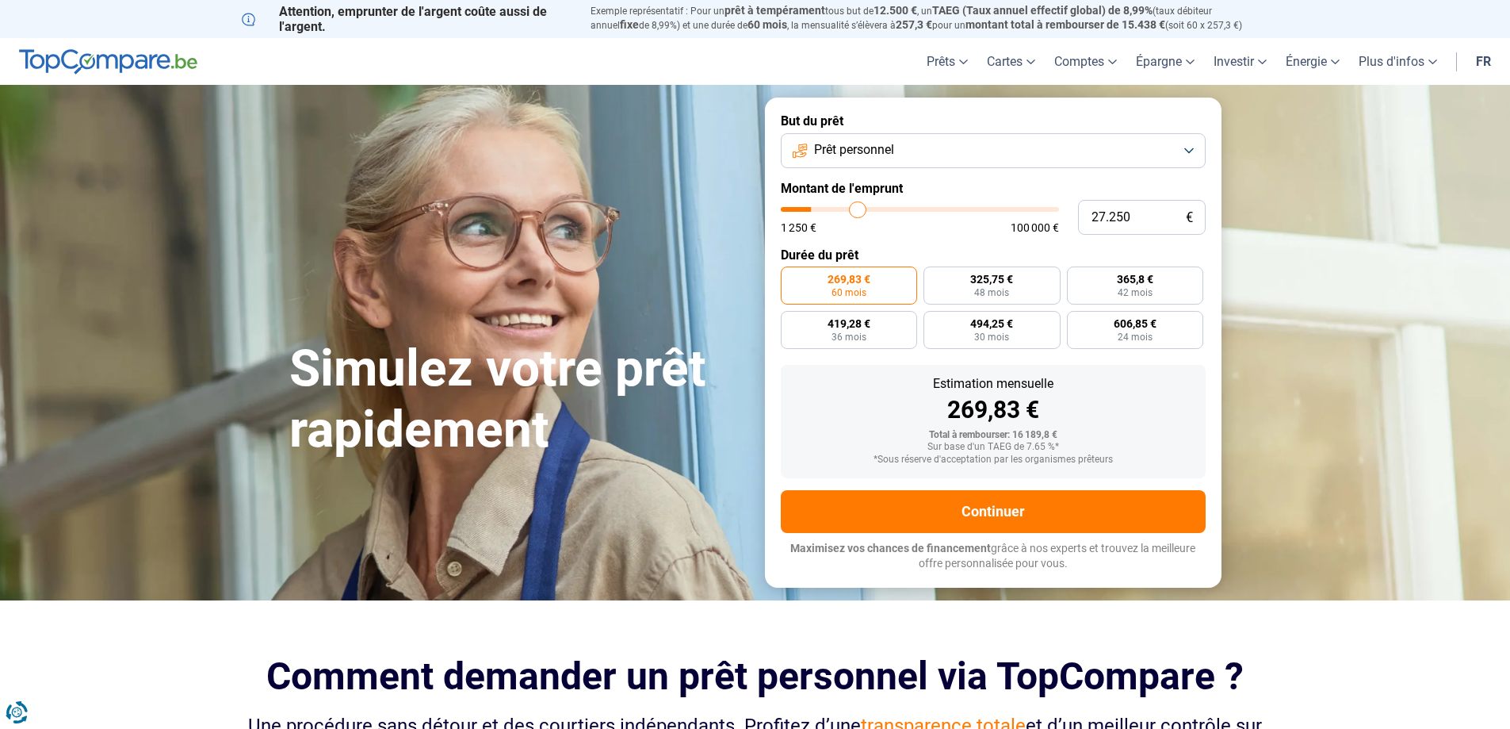
type input "33.500"
type input "33500"
type input "38.750"
type input "38750"
type input "42.500"
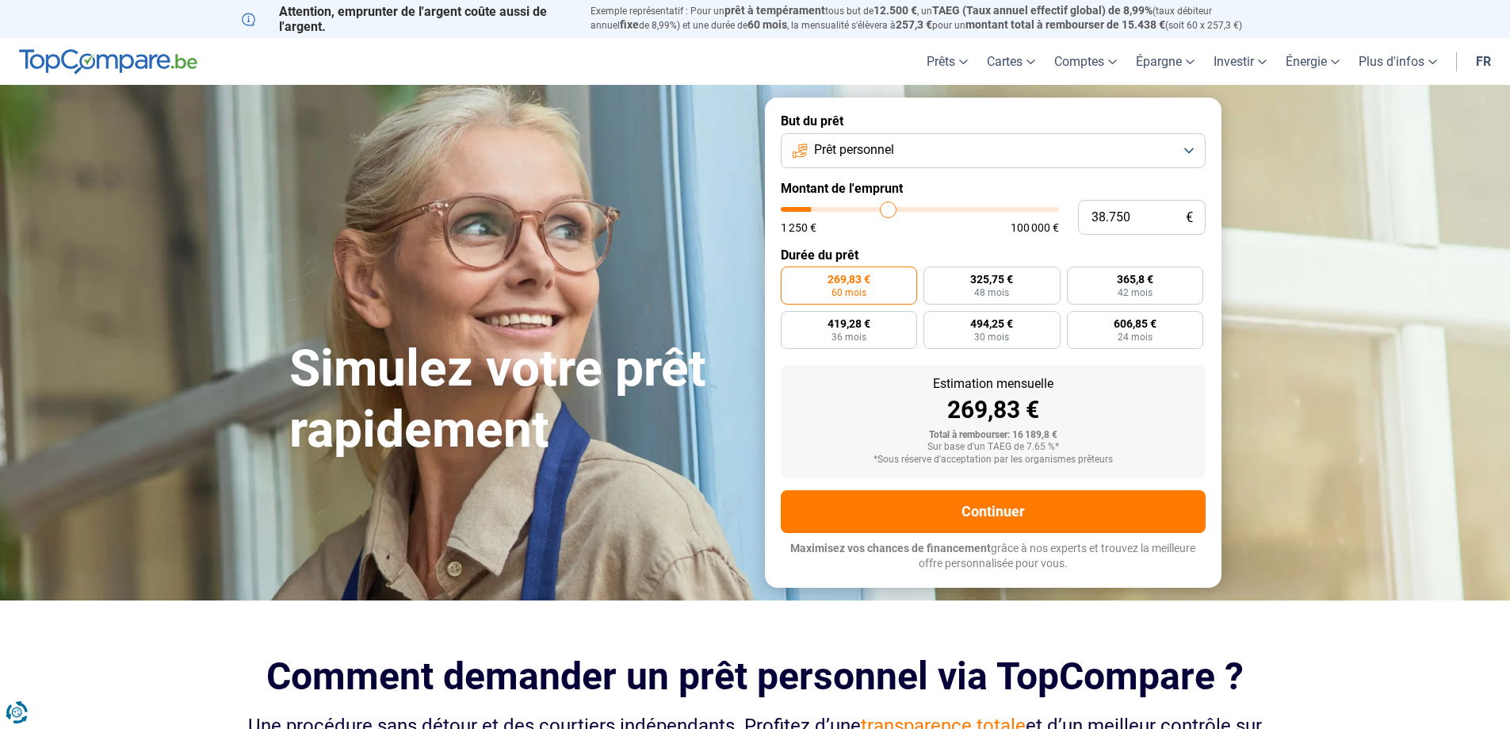
type input "42500"
type input "43.750"
type input "43750"
type input "45.000"
type input "45000"
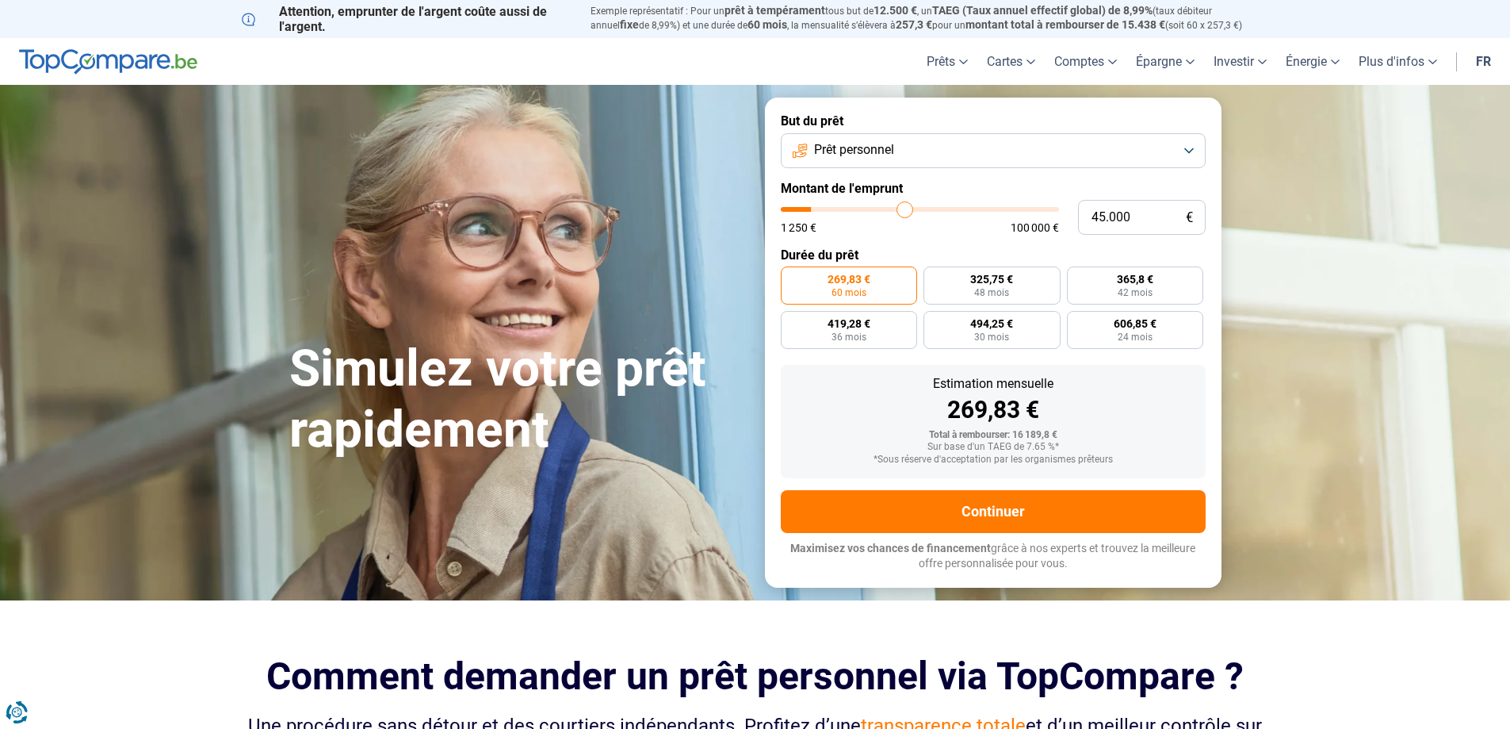
type input "45.250"
type input "45250"
type input "45.750"
type input "45750"
type input "47.000"
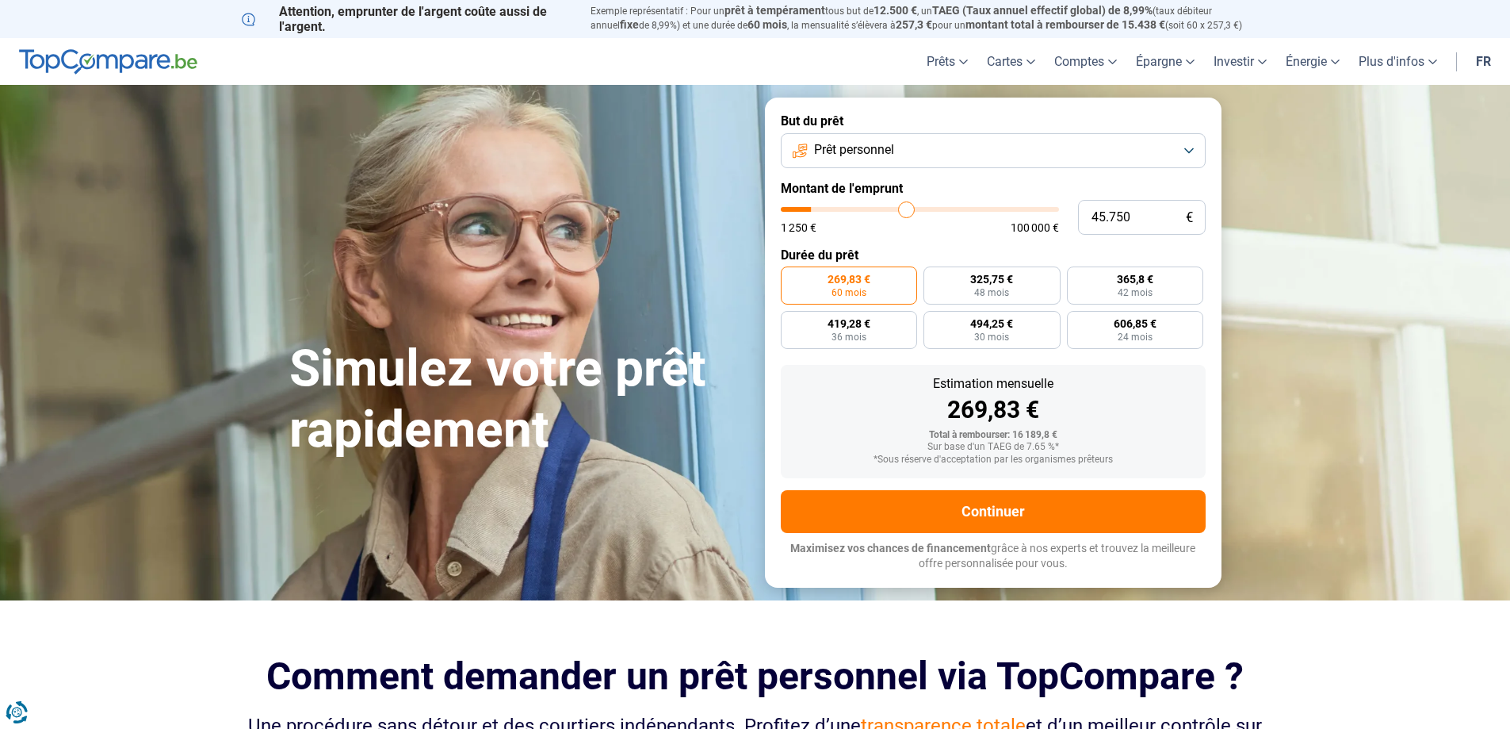
type input "47000"
type input "48.500"
type input "48500"
type input "50.500"
type input "50500"
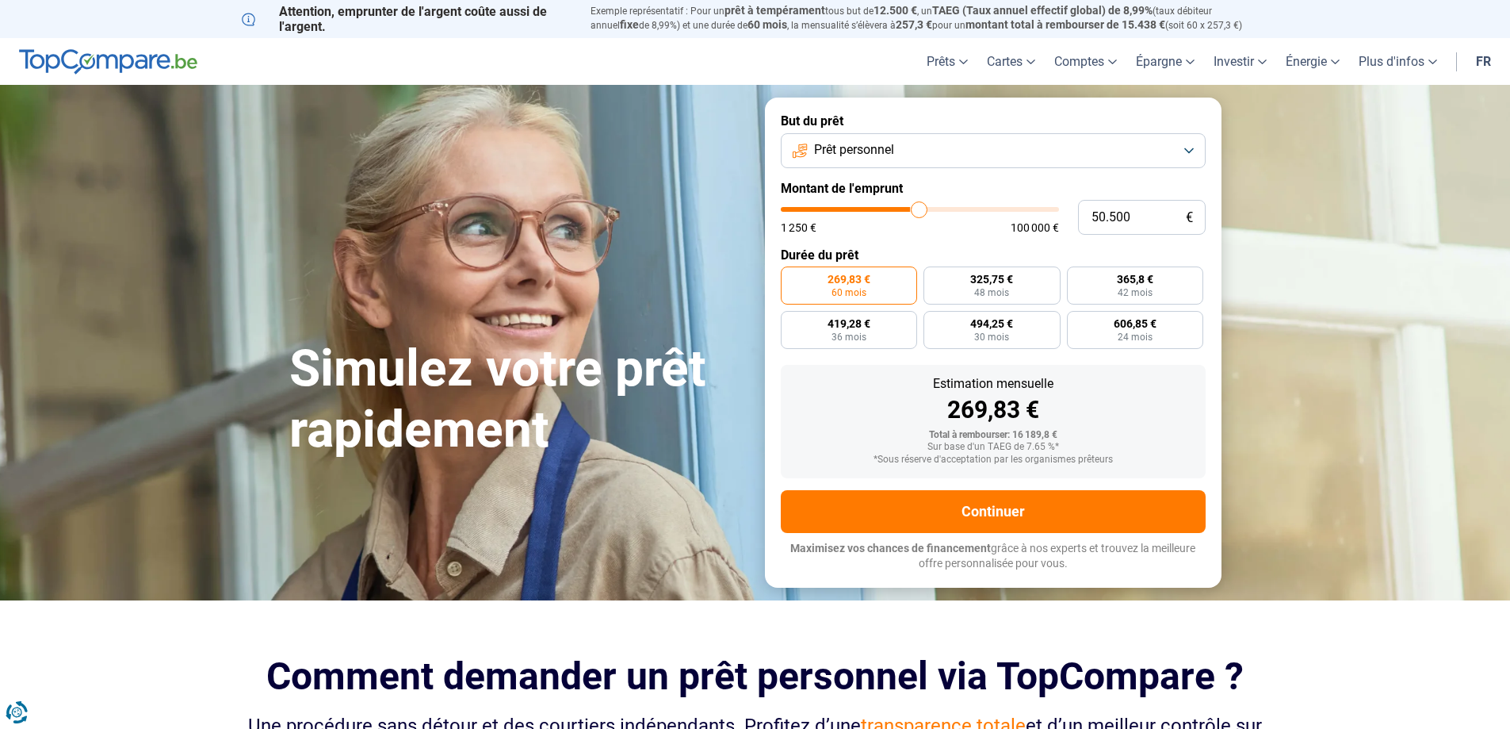
type input "53.000"
type input "53000"
type input "56.500"
type input "56500"
type input "60.000"
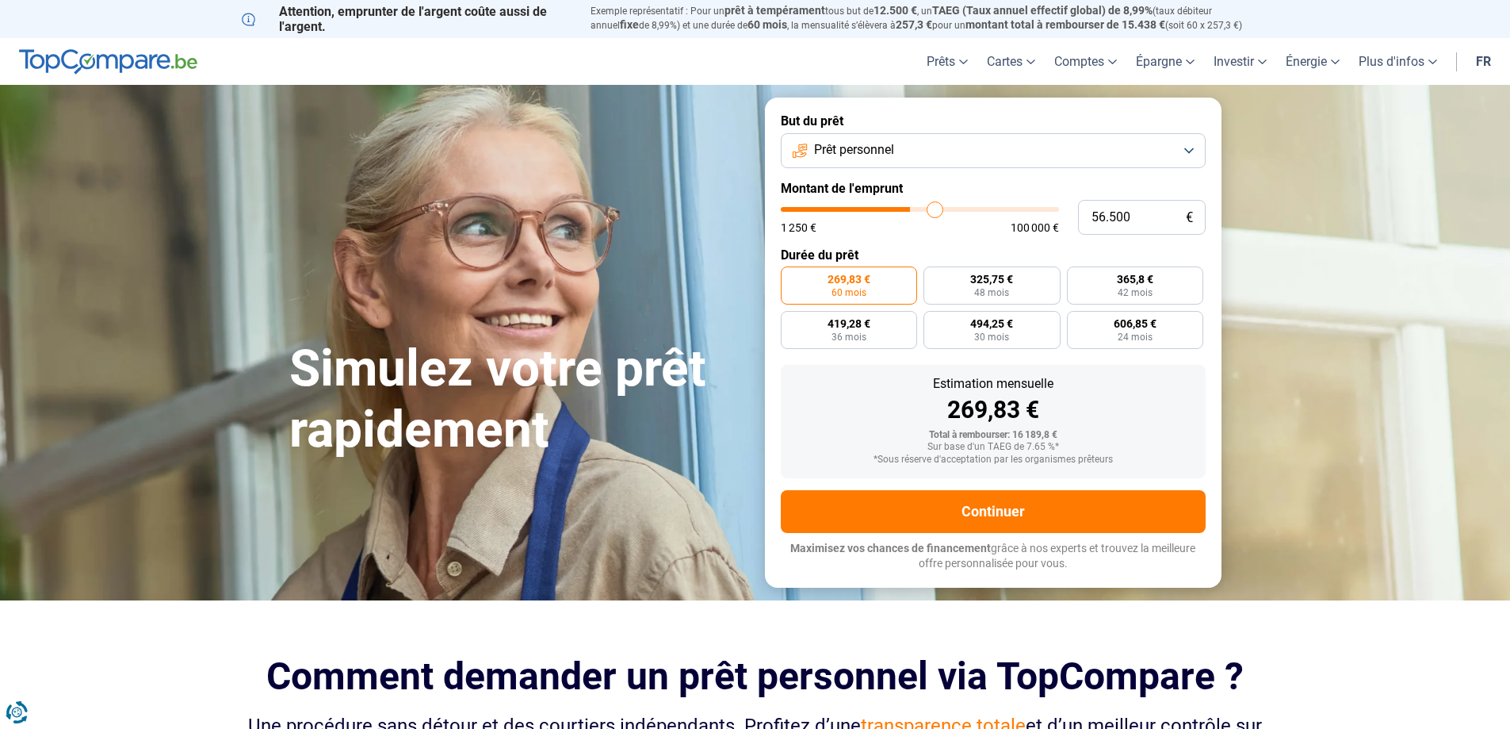
type input "60000"
type input "64.250"
type input "64250"
type input "69.250"
type input "69250"
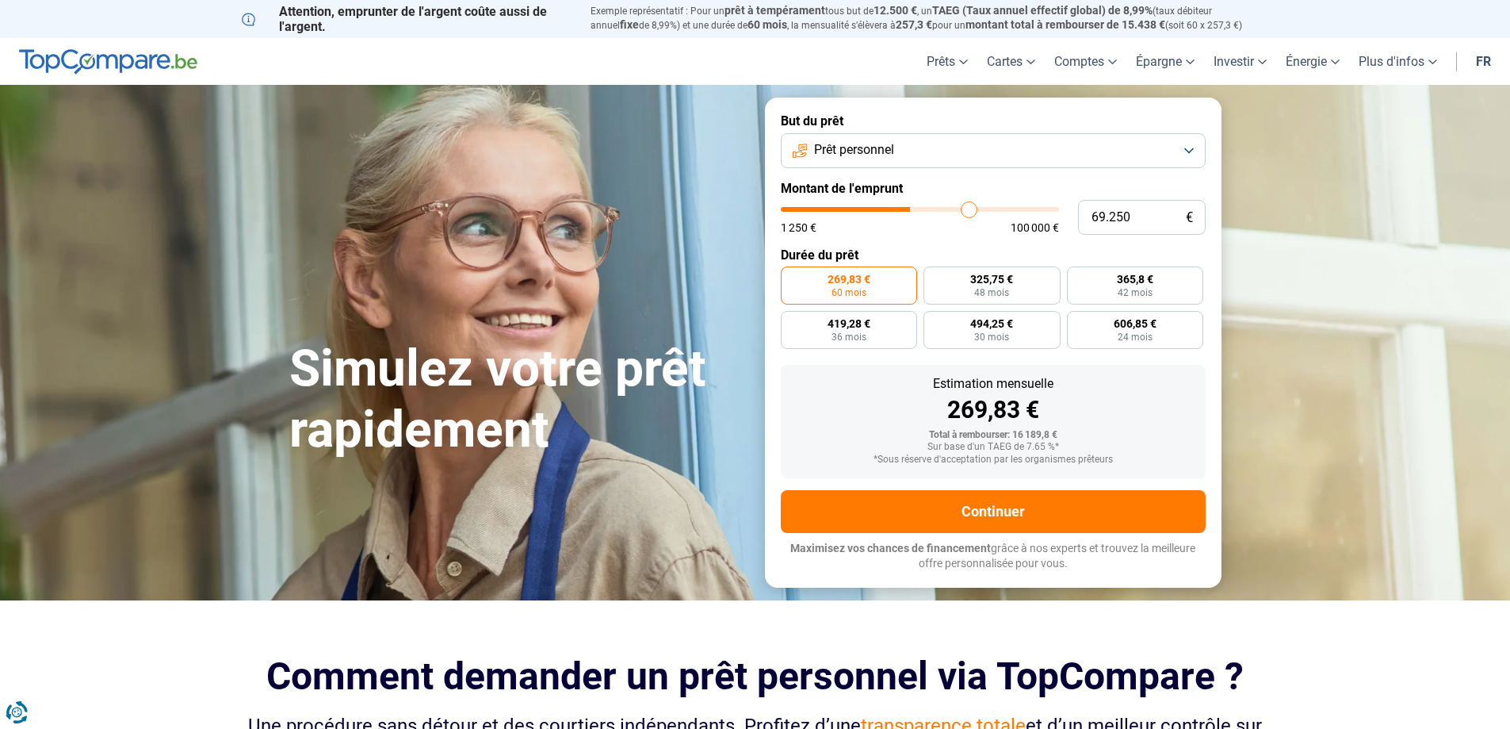
type input "73.250"
type input "73250"
type input "78.250"
type input "78250"
type input "82.750"
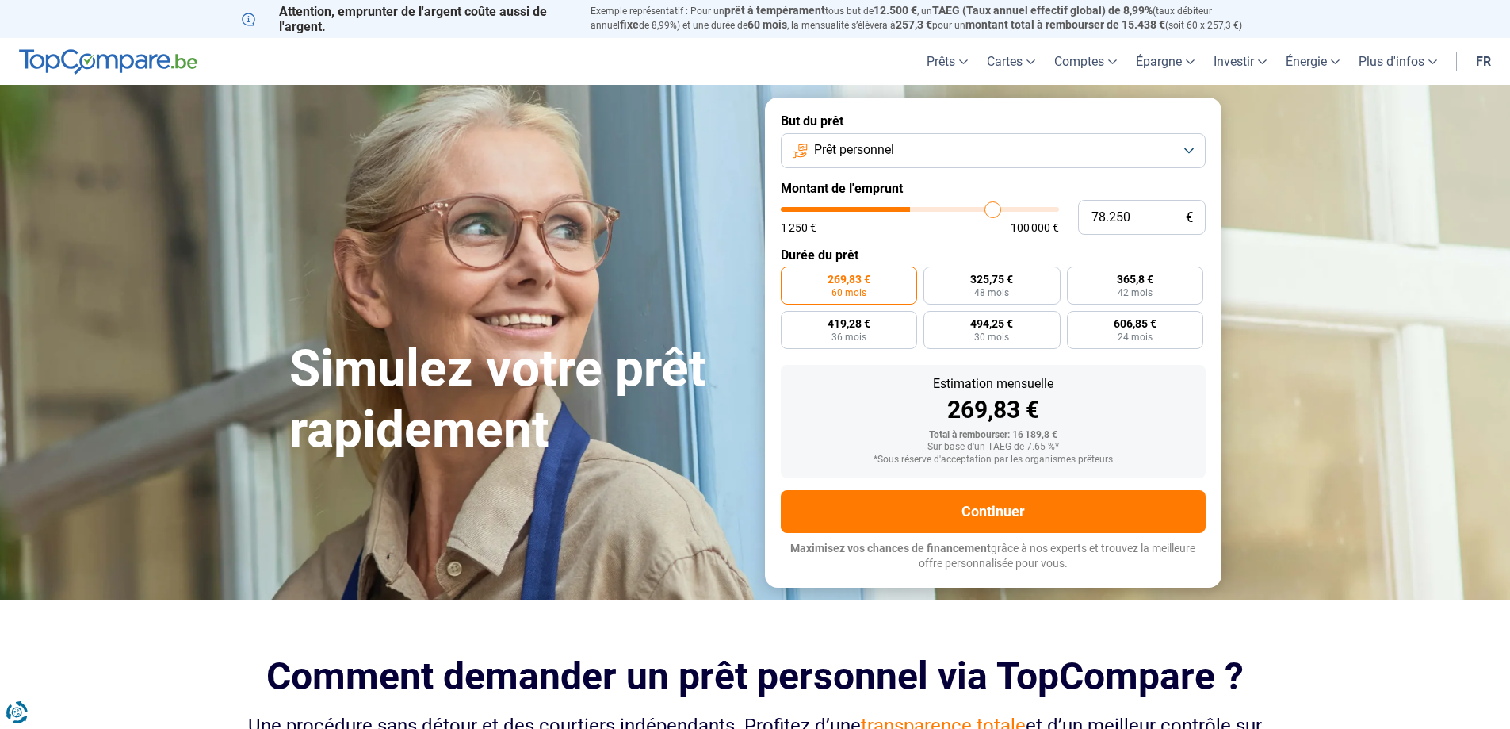
type input "82750"
type input "87.000"
type input "87000"
type input "91.000"
type input "91000"
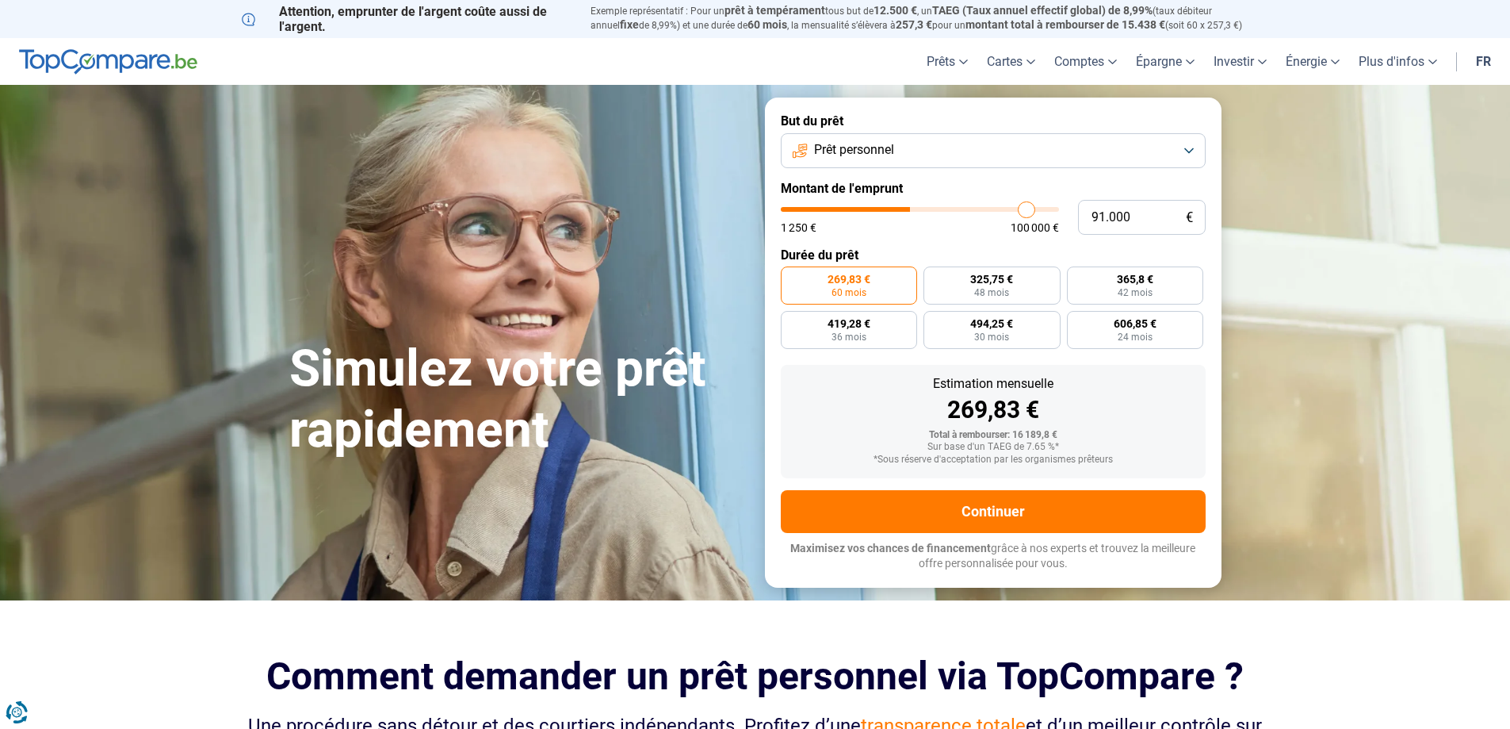
type input "94.750"
type input "94750"
type input "99.000"
type input "99000"
type input "100.000"
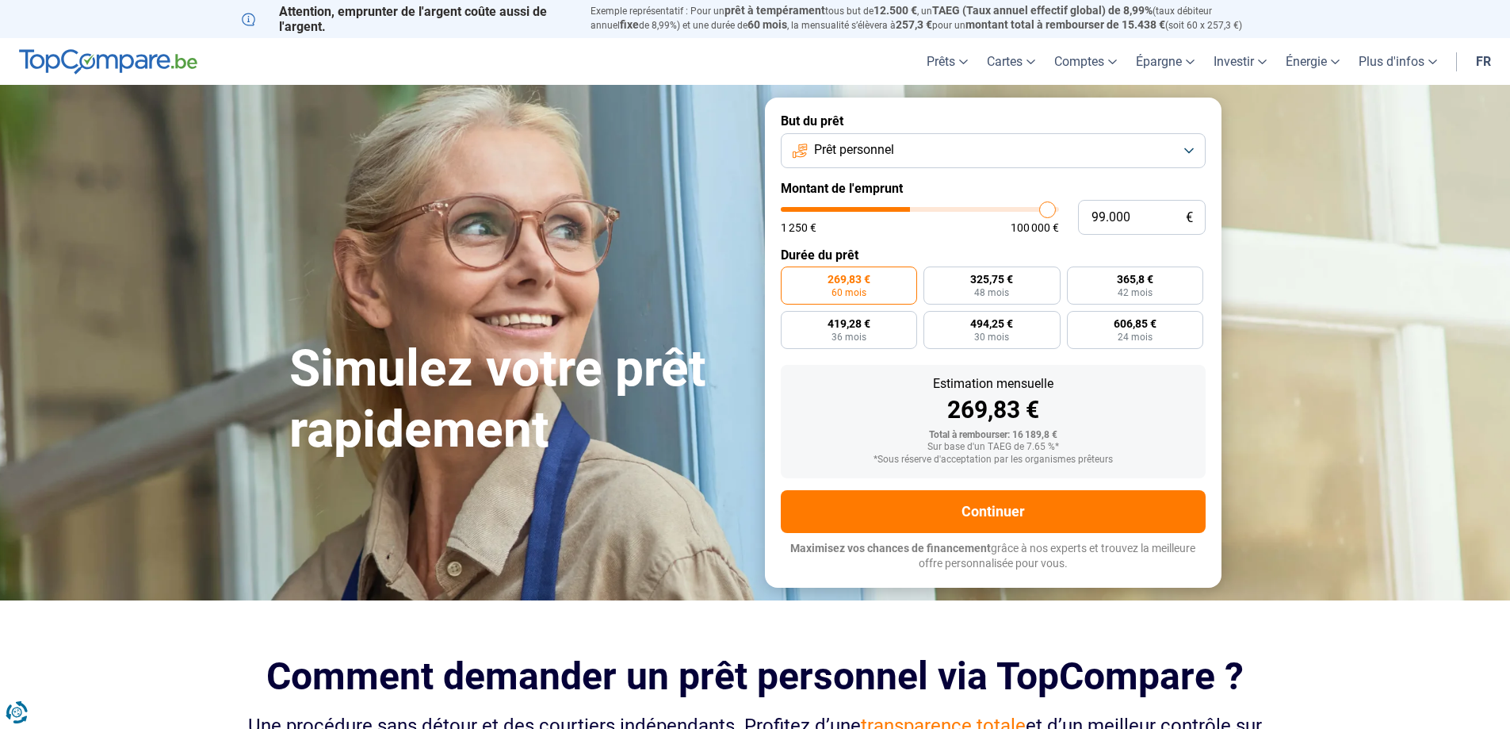
type input "100000"
type input "98.750"
type input "98750"
type input "94.750"
type input "94750"
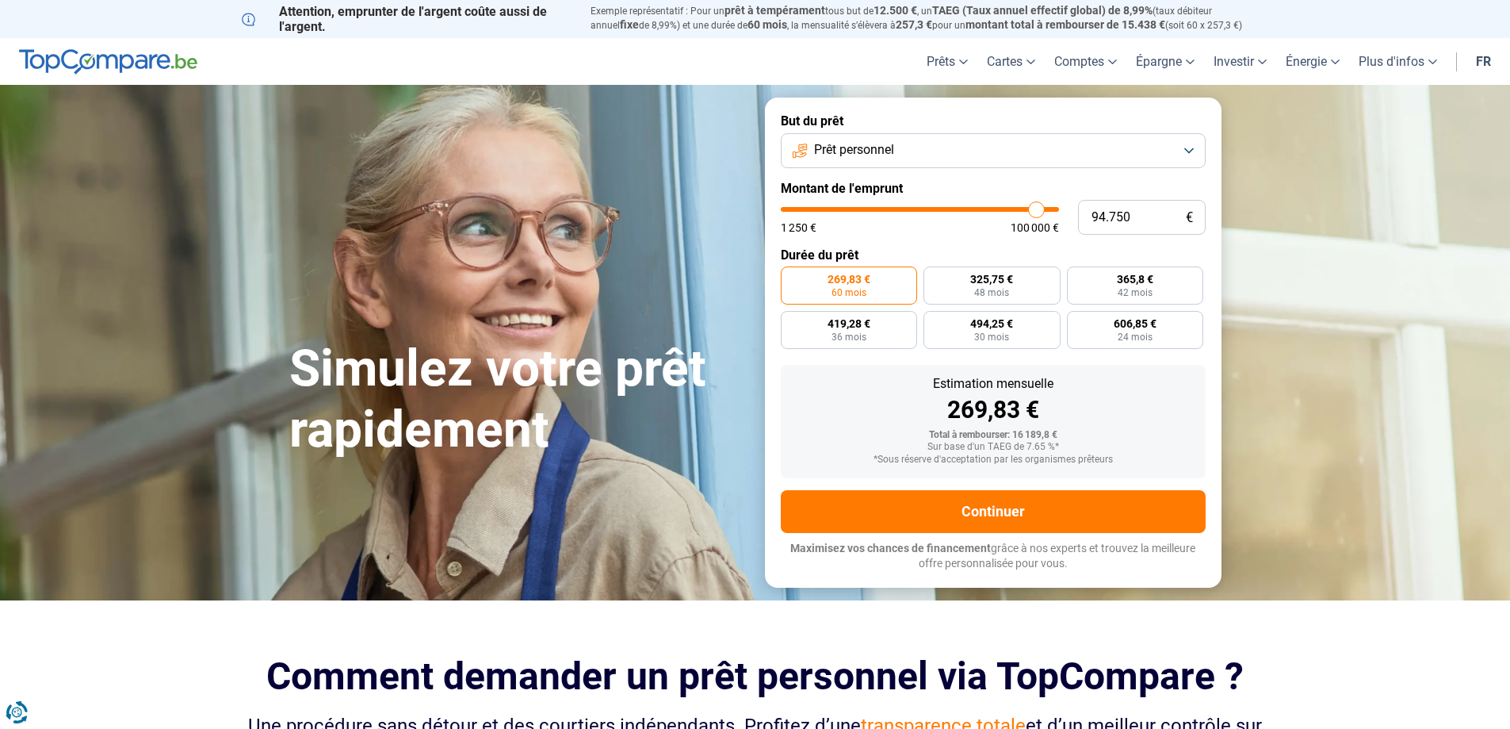
type input "91.500"
type input "91500"
type input "89.000"
type input "89000"
type input "86.000"
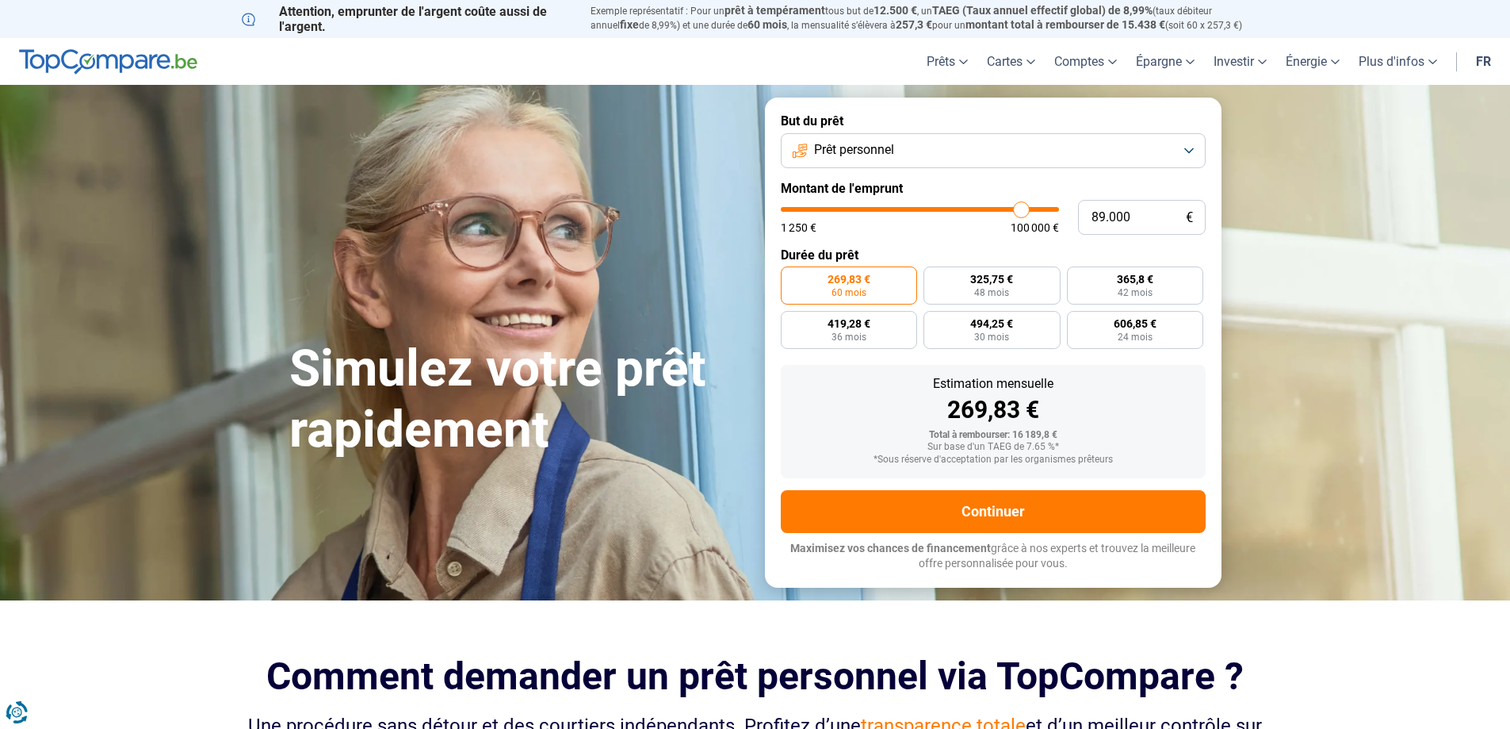
type input "86000"
type input "83.250"
type input "83250"
type input "81.000"
type input "81000"
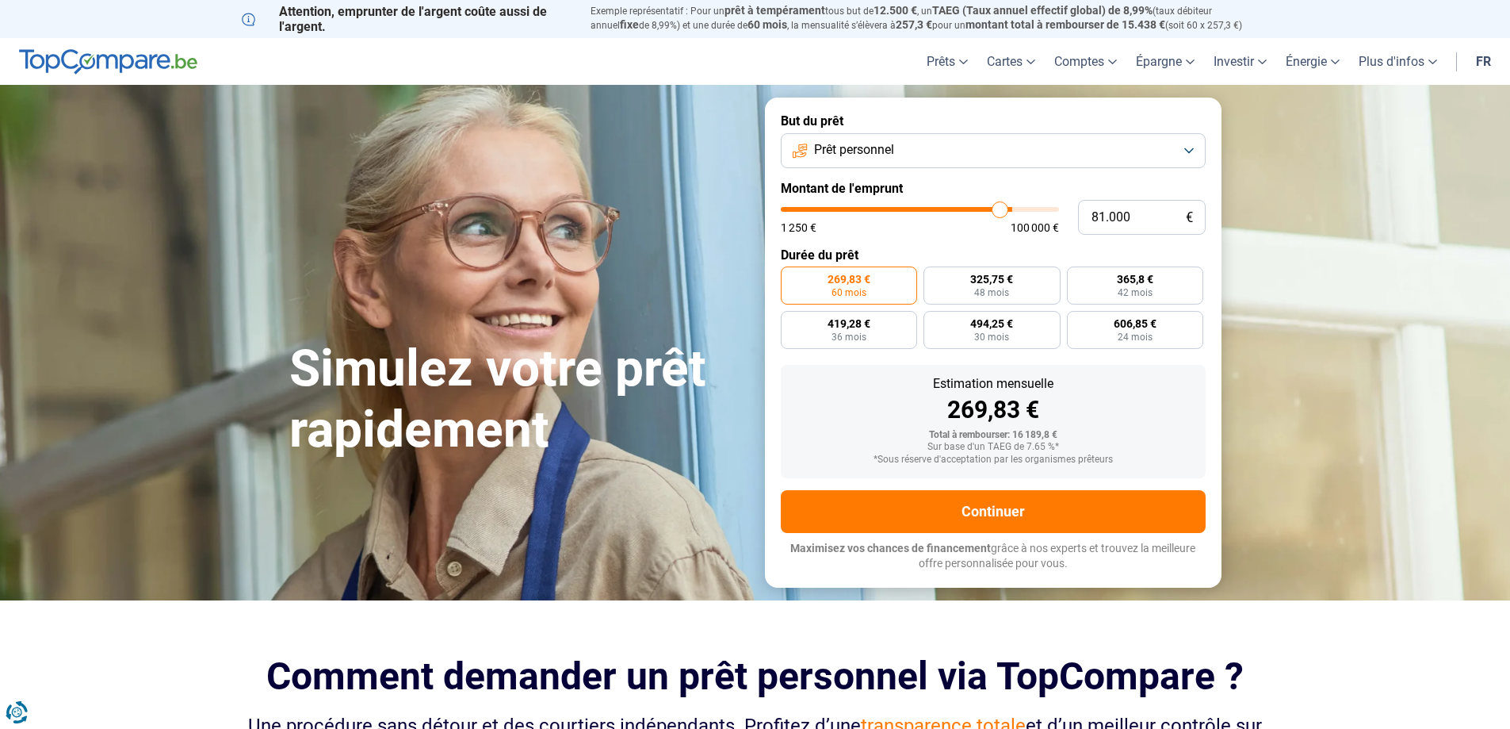
type input "77.750"
type input "77750"
drag, startPoint x: 817, startPoint y: 207, endPoint x: 821, endPoint y: 217, distance: 11.0
click at [822, 212] on input "range" at bounding box center [920, 209] width 278 height 5
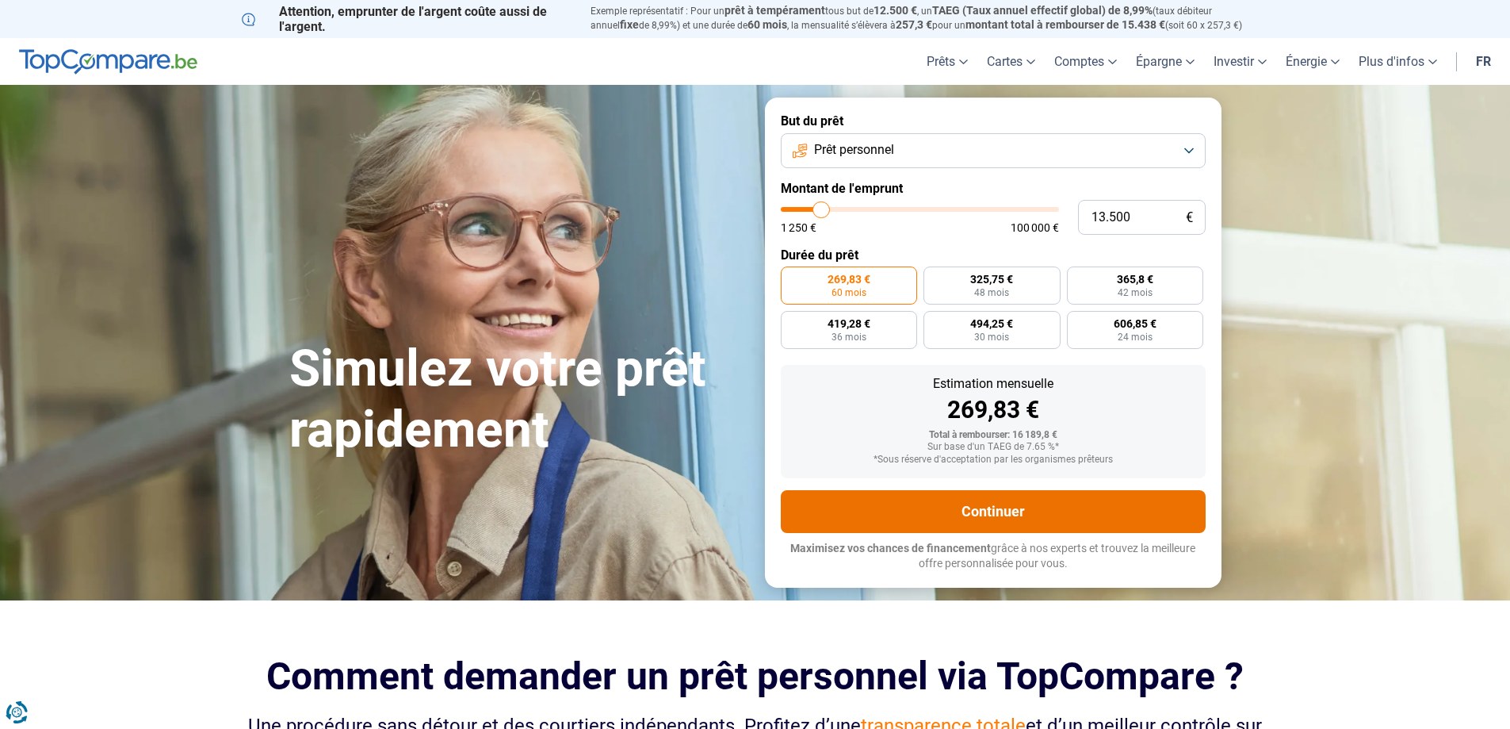
click at [996, 506] on button "Continuer" at bounding box center [993, 511] width 425 height 43
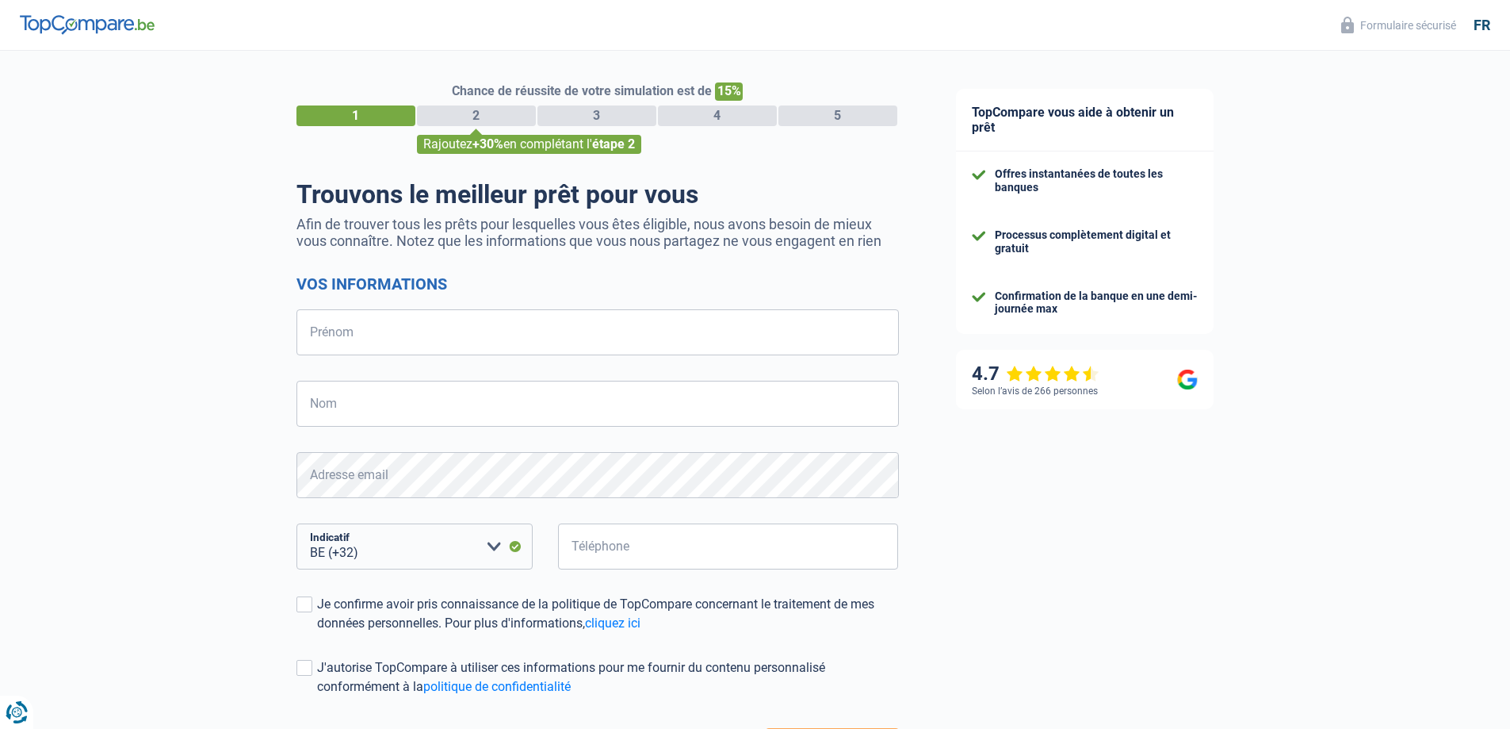
select select "32"
